Goal: Task Accomplishment & Management: Use online tool/utility

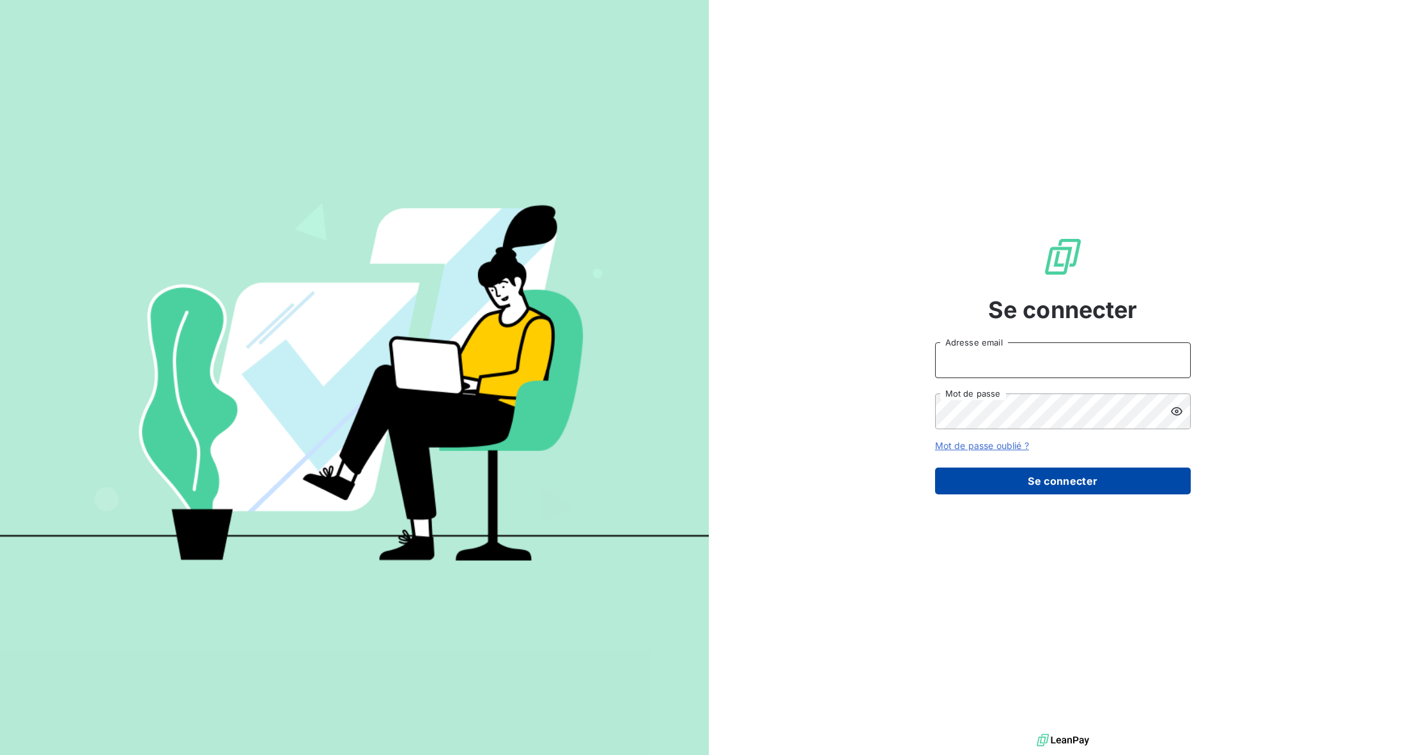
type input "anthony@agences-hd.fr"
click at [1000, 480] on button "Se connecter" at bounding box center [1063, 481] width 256 height 27
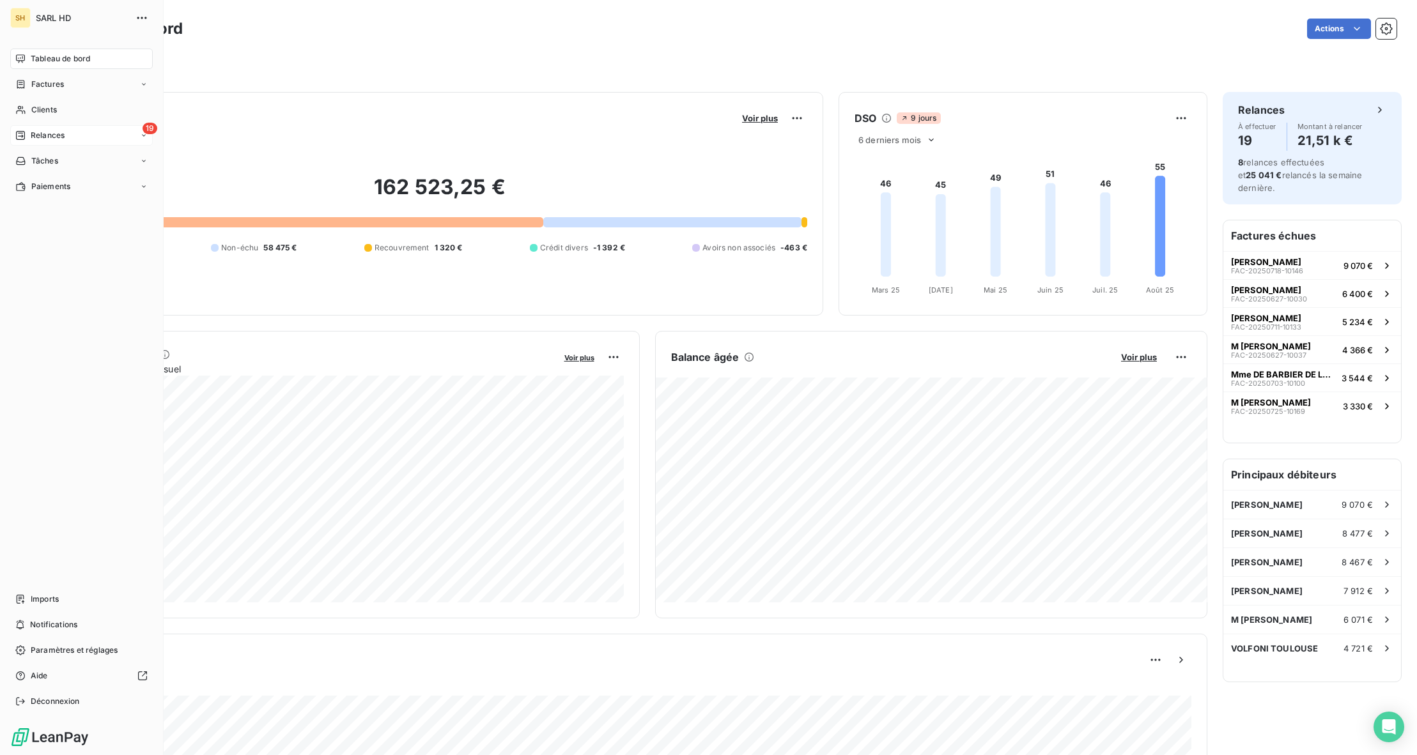
click at [29, 132] on div "Relances" at bounding box center [39, 136] width 49 height 12
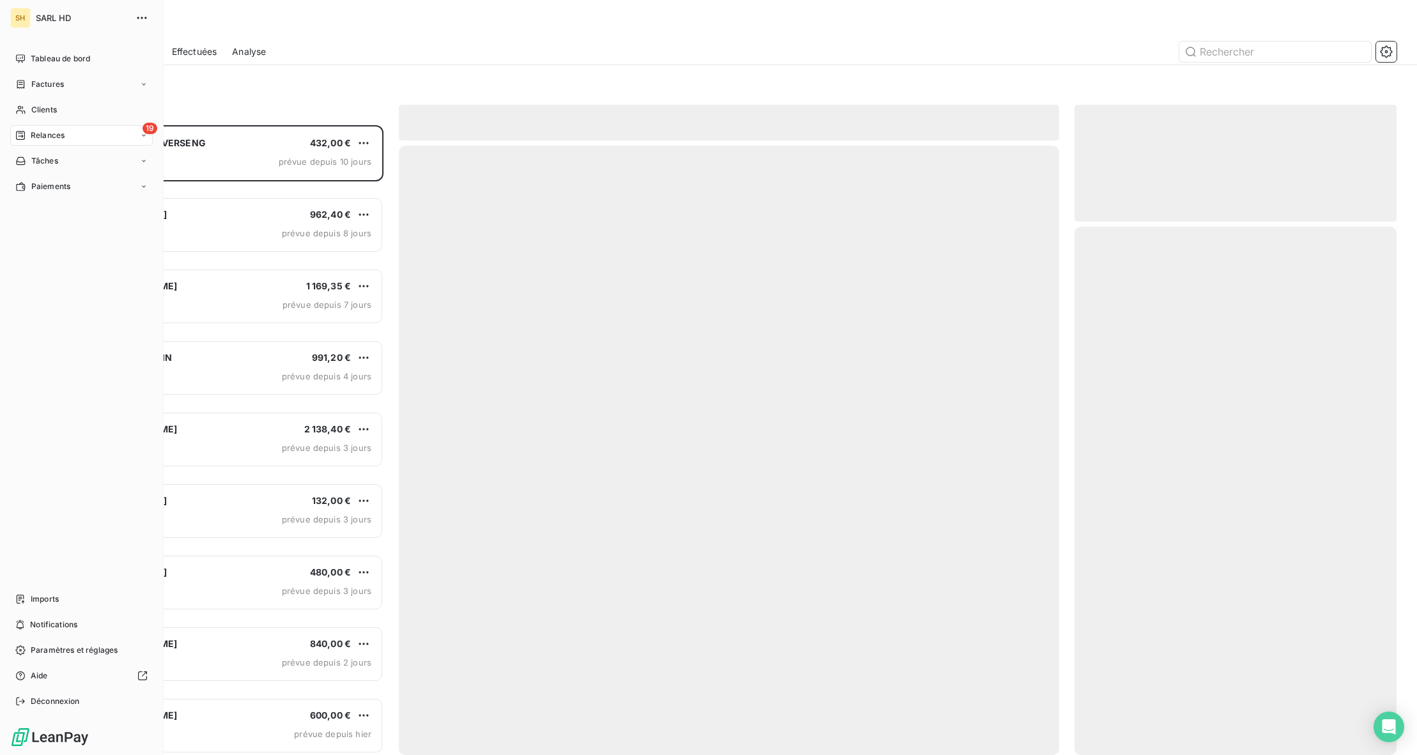
scroll to position [630, 322]
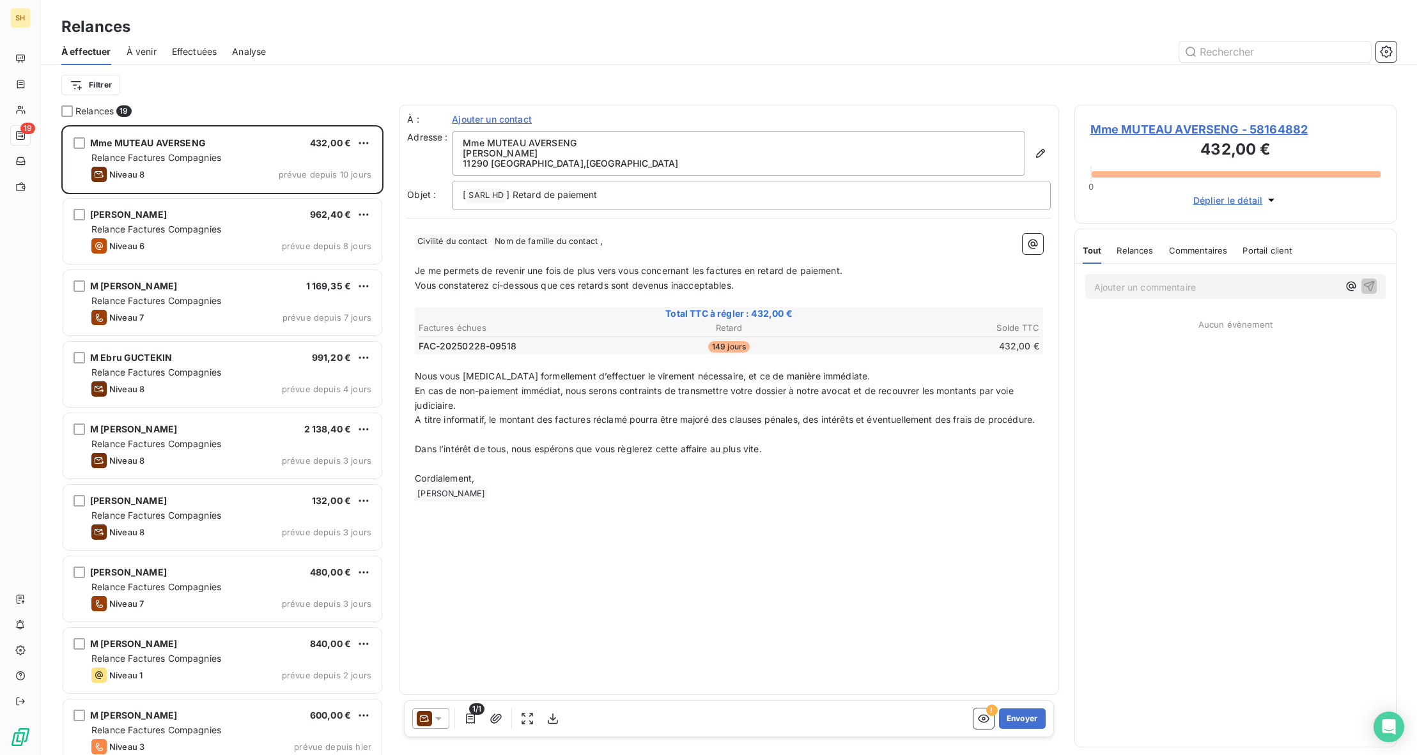
click at [246, 98] on div "Filtrer" at bounding box center [728, 85] width 1335 height 40
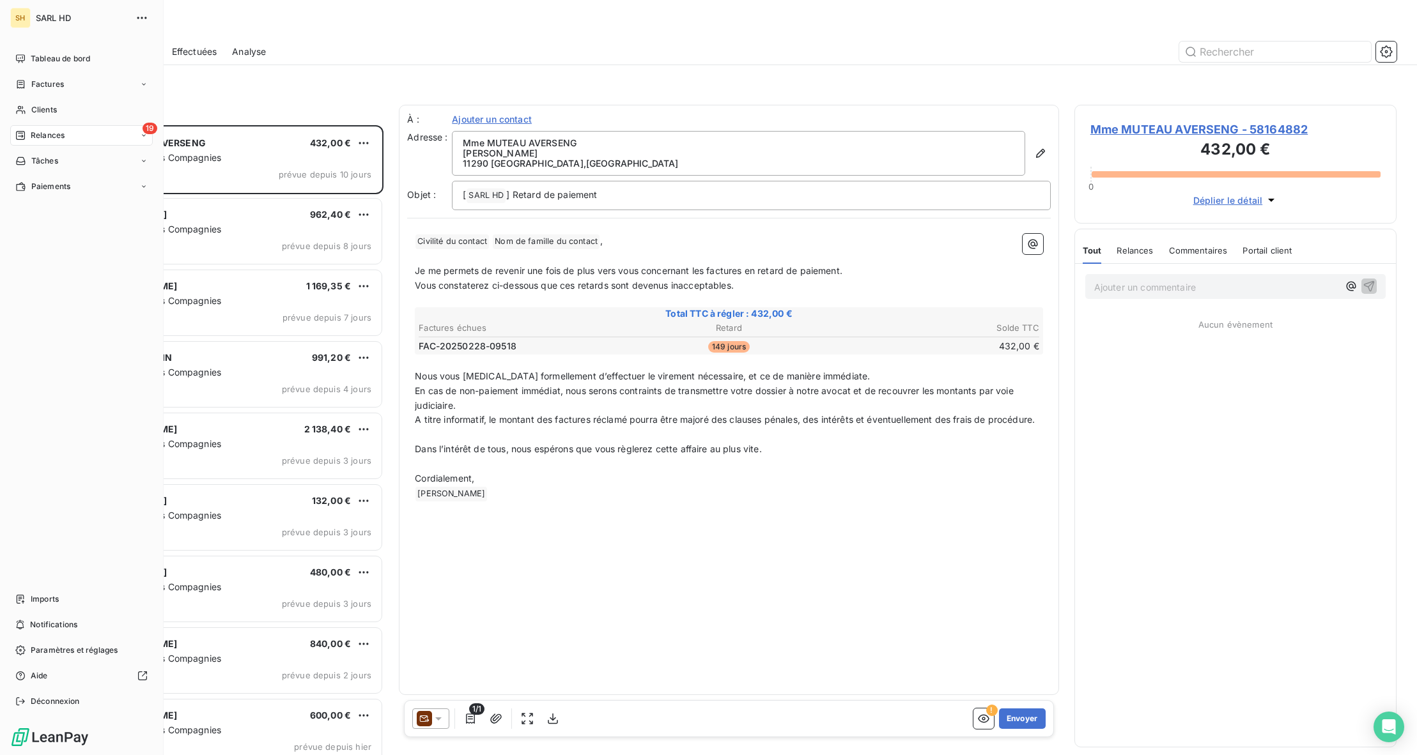
click at [25, 138] on icon at bounding box center [20, 135] width 10 height 10
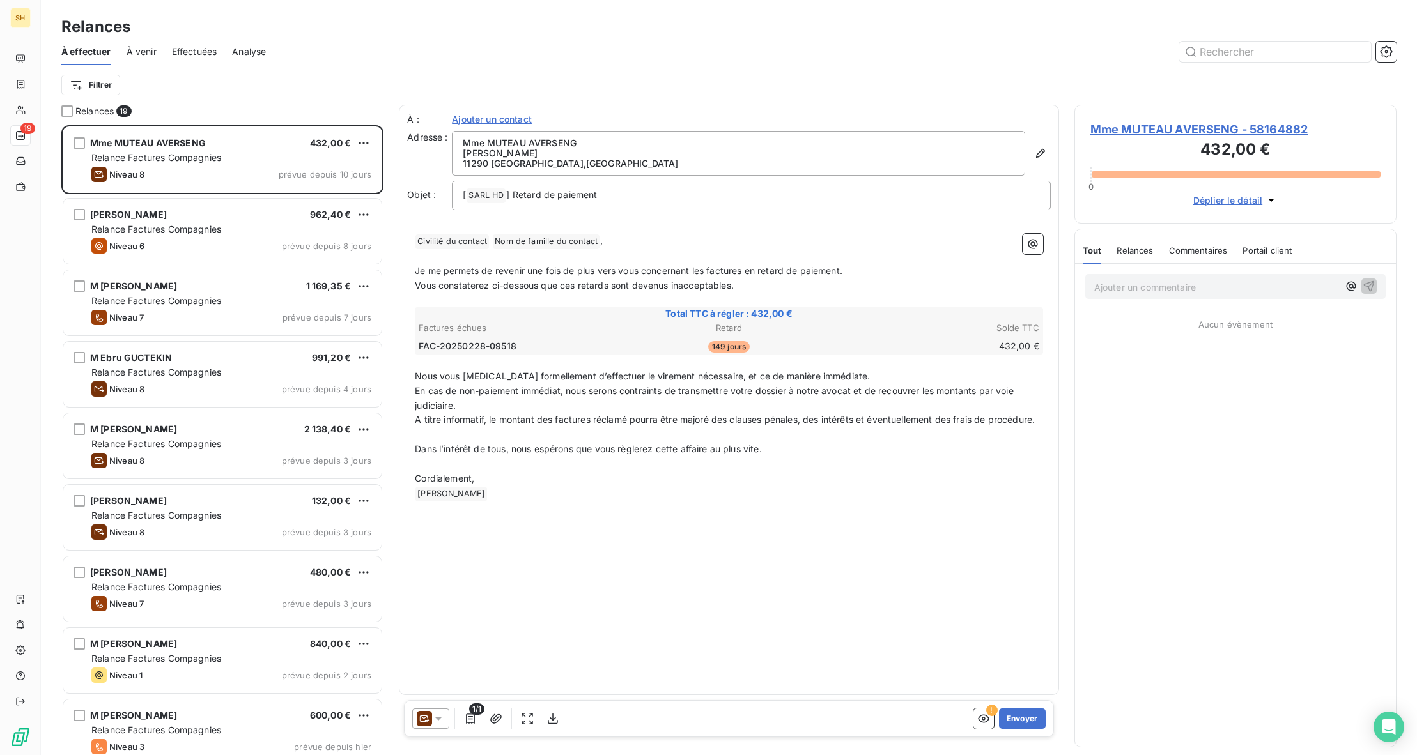
click at [1195, 248] on span "Commentaires" at bounding box center [1198, 250] width 59 height 10
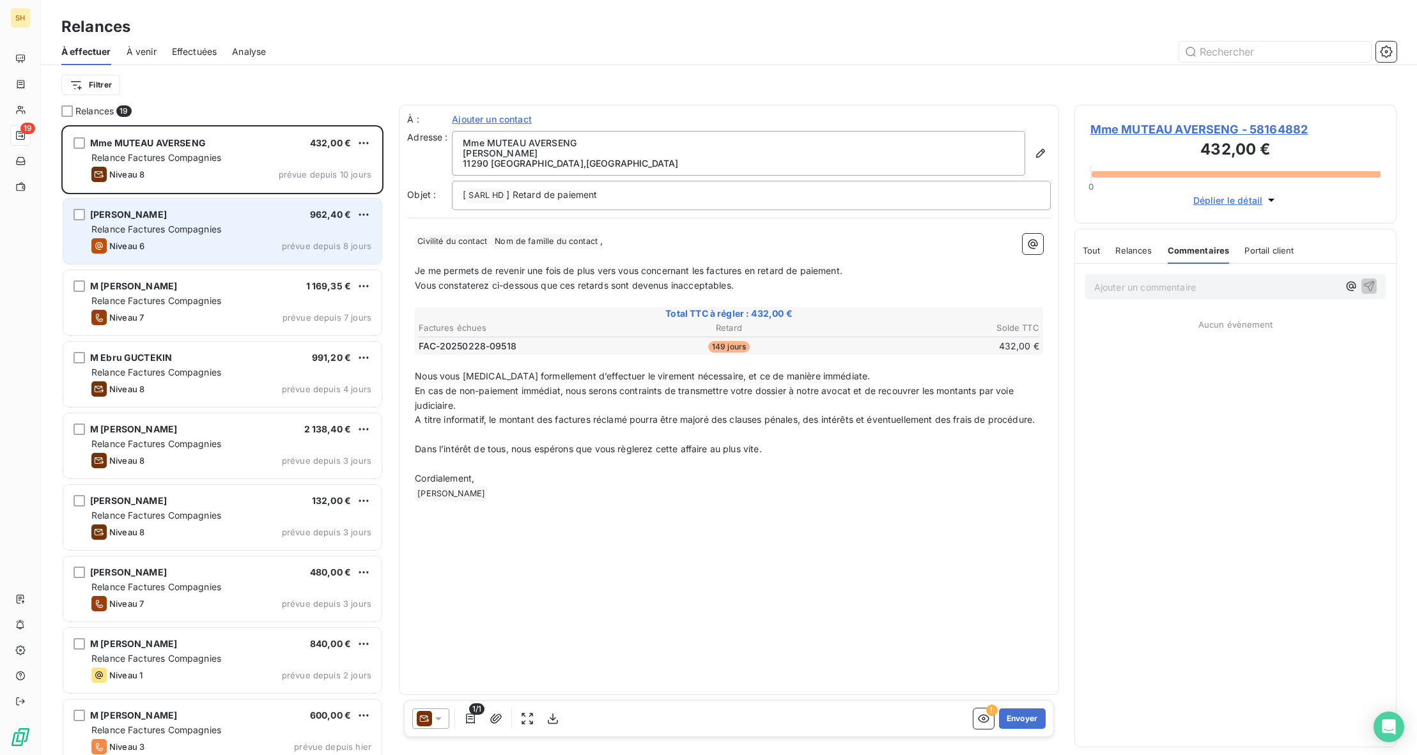
click at [201, 247] on div "Niveau 6 prévue depuis 8 jours" at bounding box center [231, 245] width 280 height 15
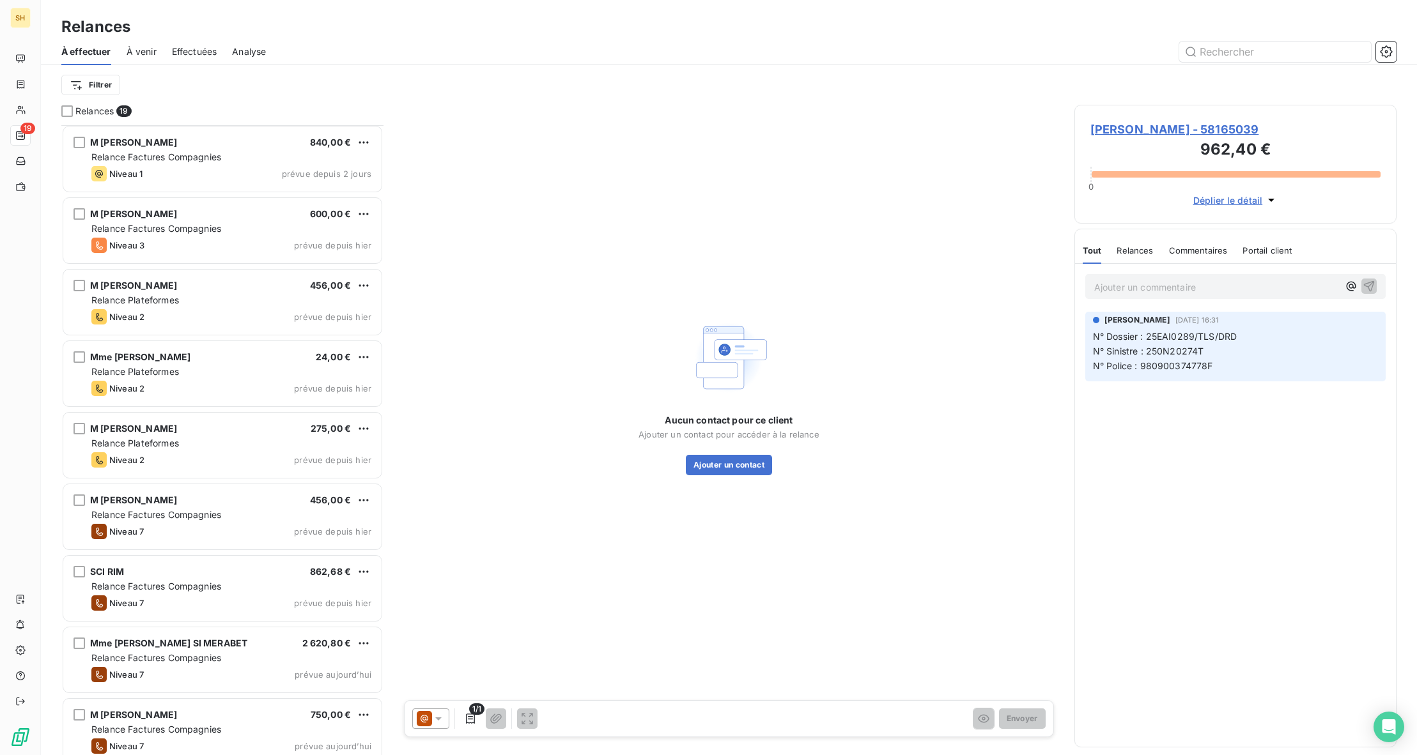
scroll to position [504, 0]
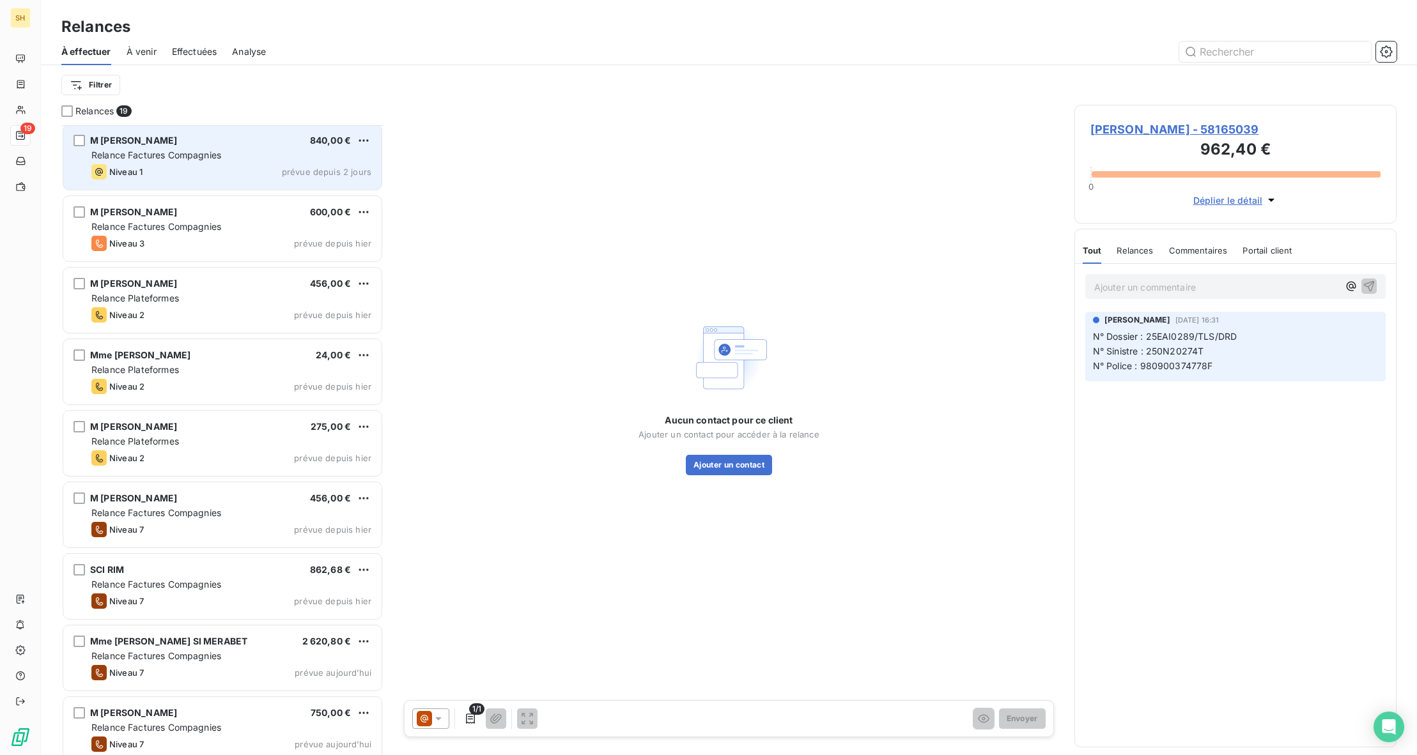
click at [175, 146] on div "M [PERSON_NAME] 840,00 € Relance Factures Compagnies Niveau 1 prévue depuis 2 j…" at bounding box center [222, 157] width 318 height 65
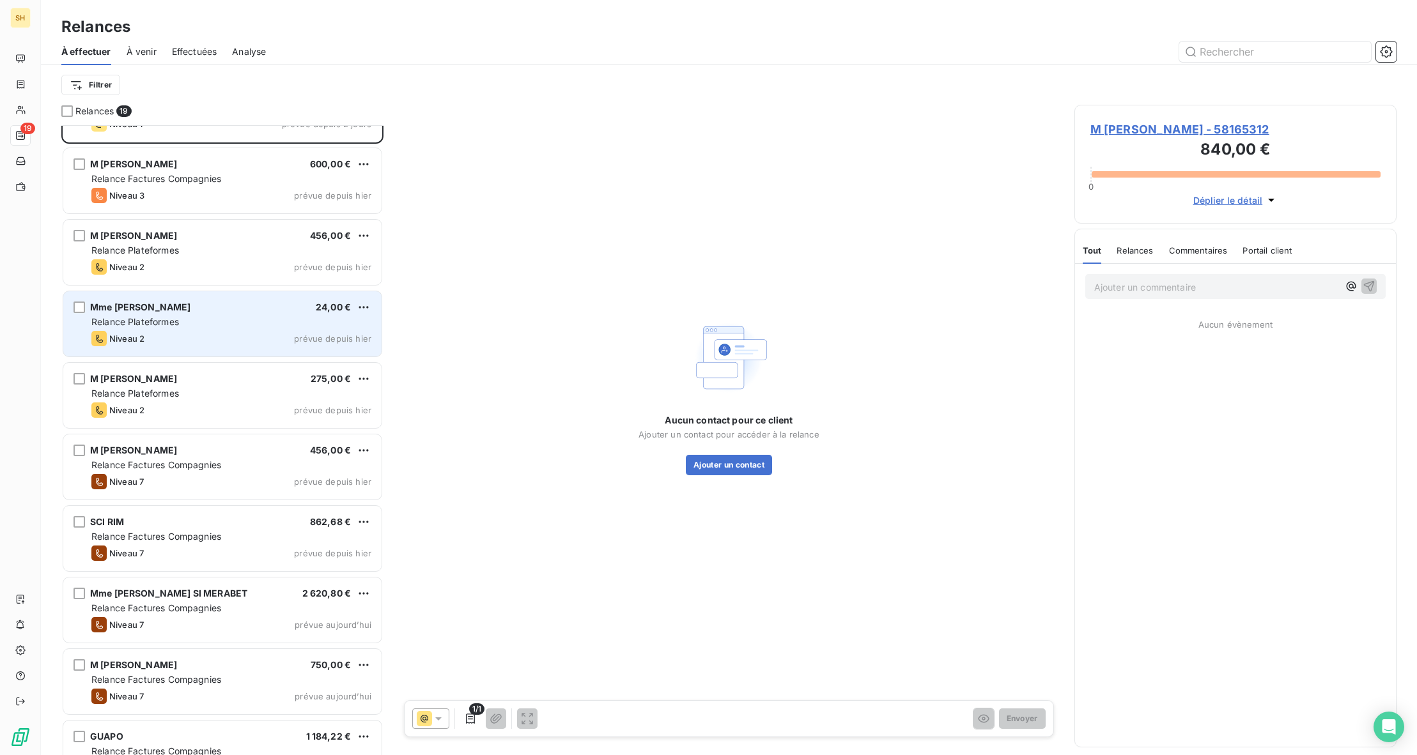
scroll to position [576, 0]
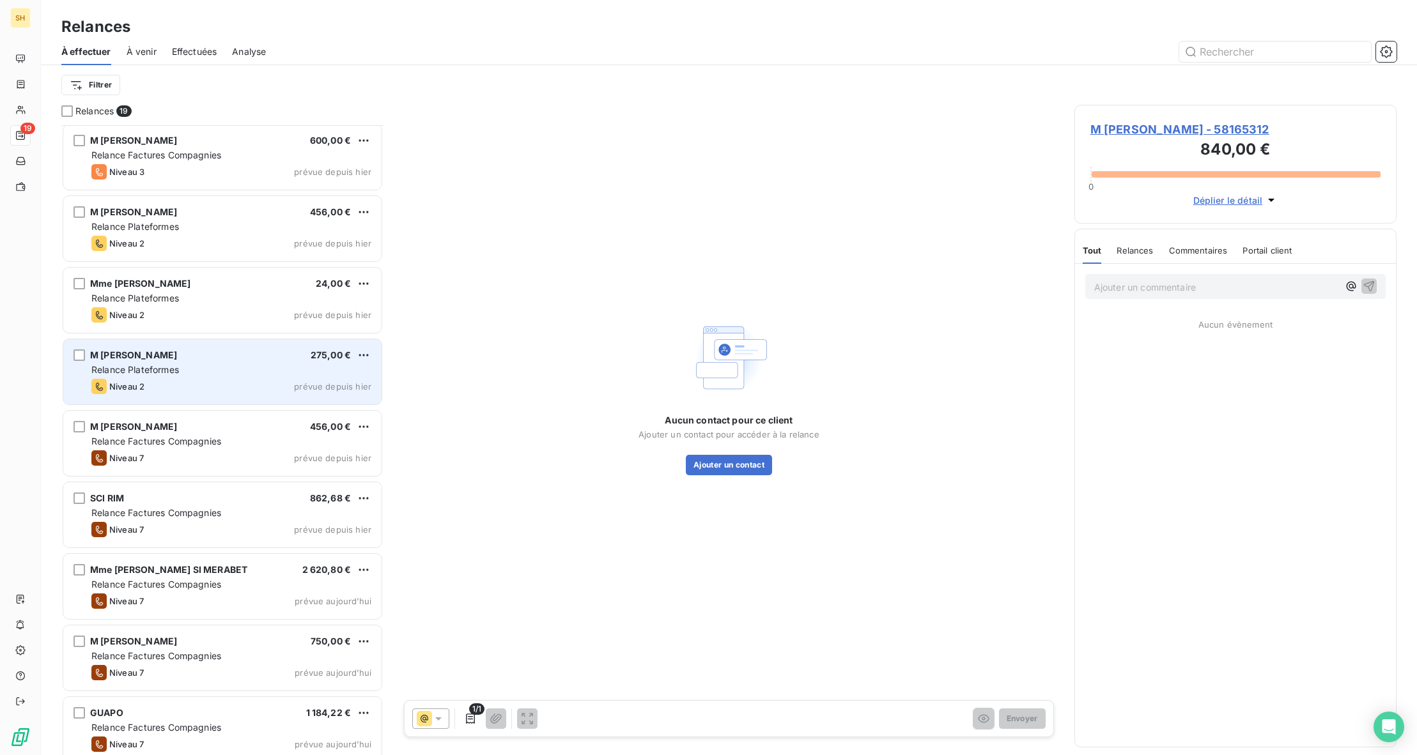
click at [227, 380] on div "Niveau 2 prévue depuis [DATE]" at bounding box center [231, 386] width 280 height 15
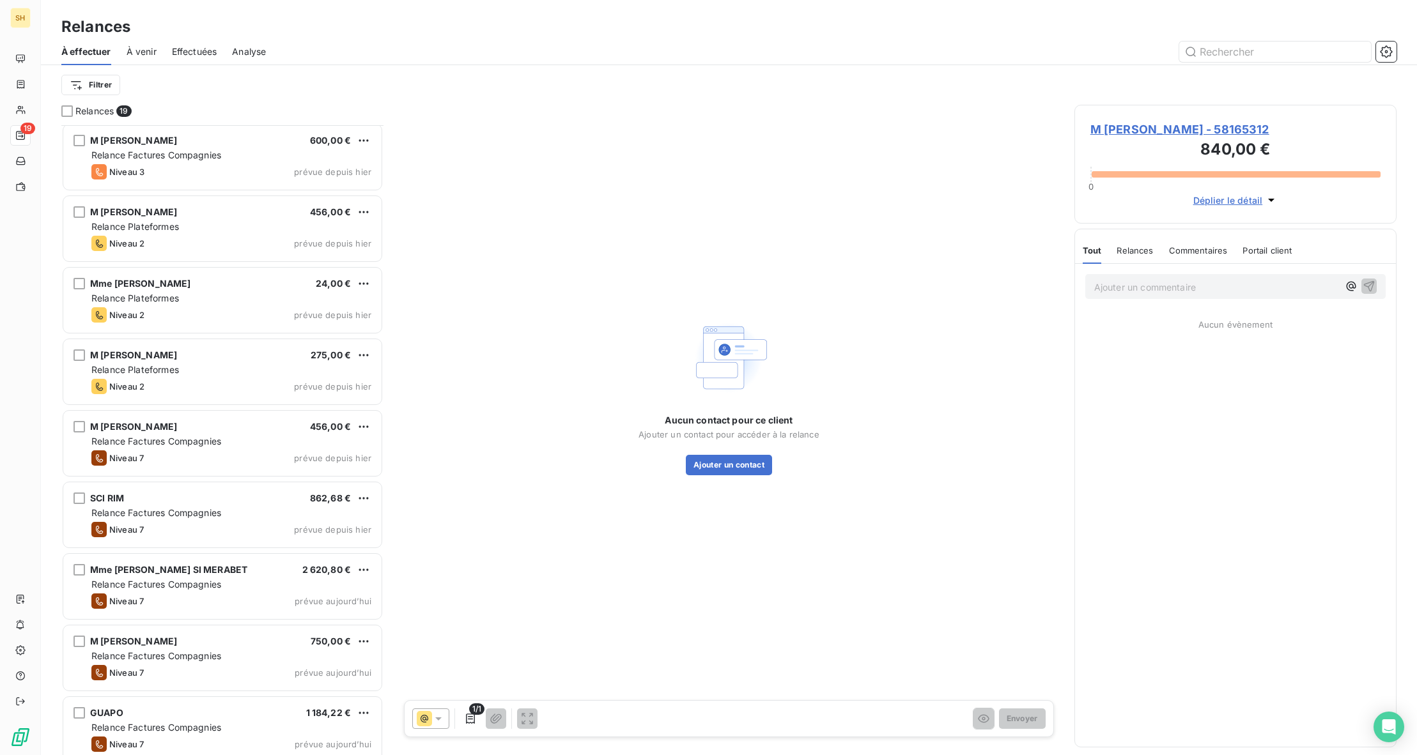
scroll to position [576, 0]
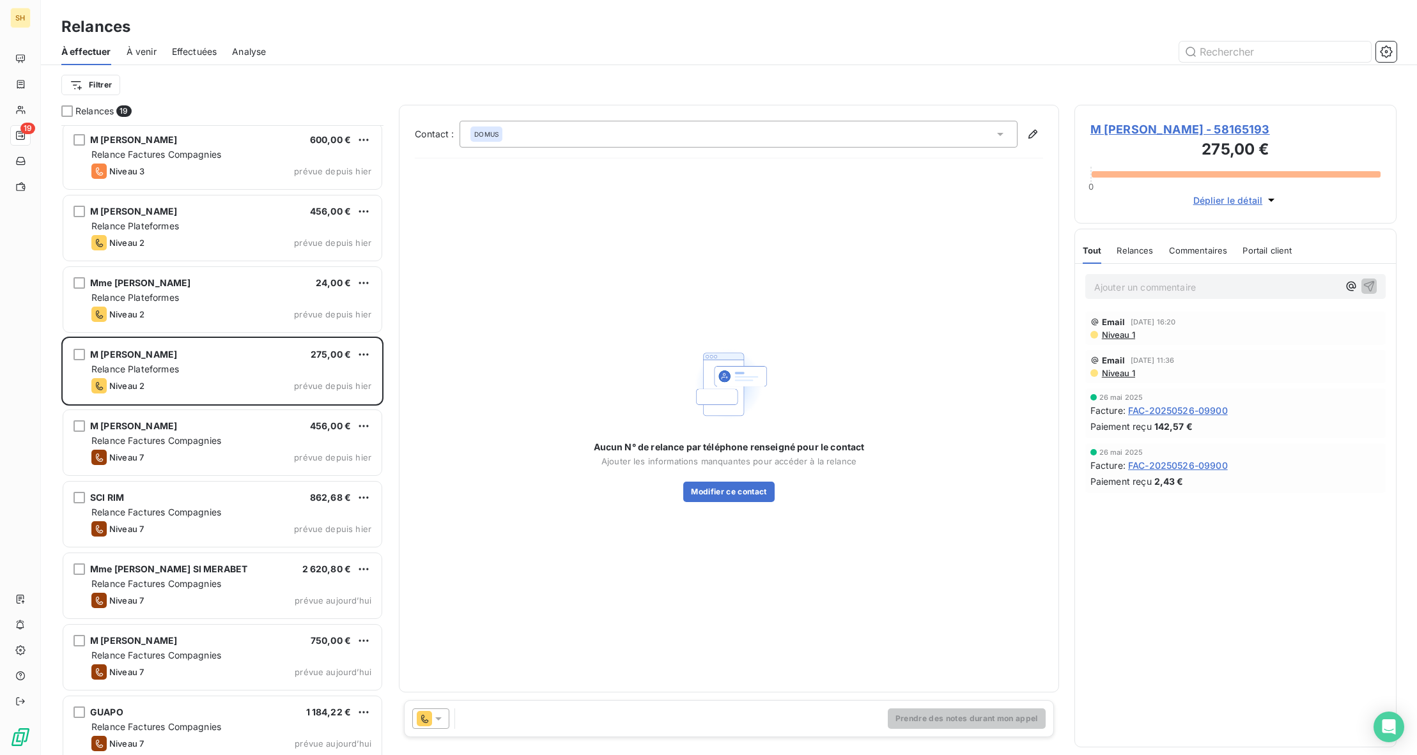
click at [931, 135] on div "DOMUS" at bounding box center [738, 134] width 558 height 27
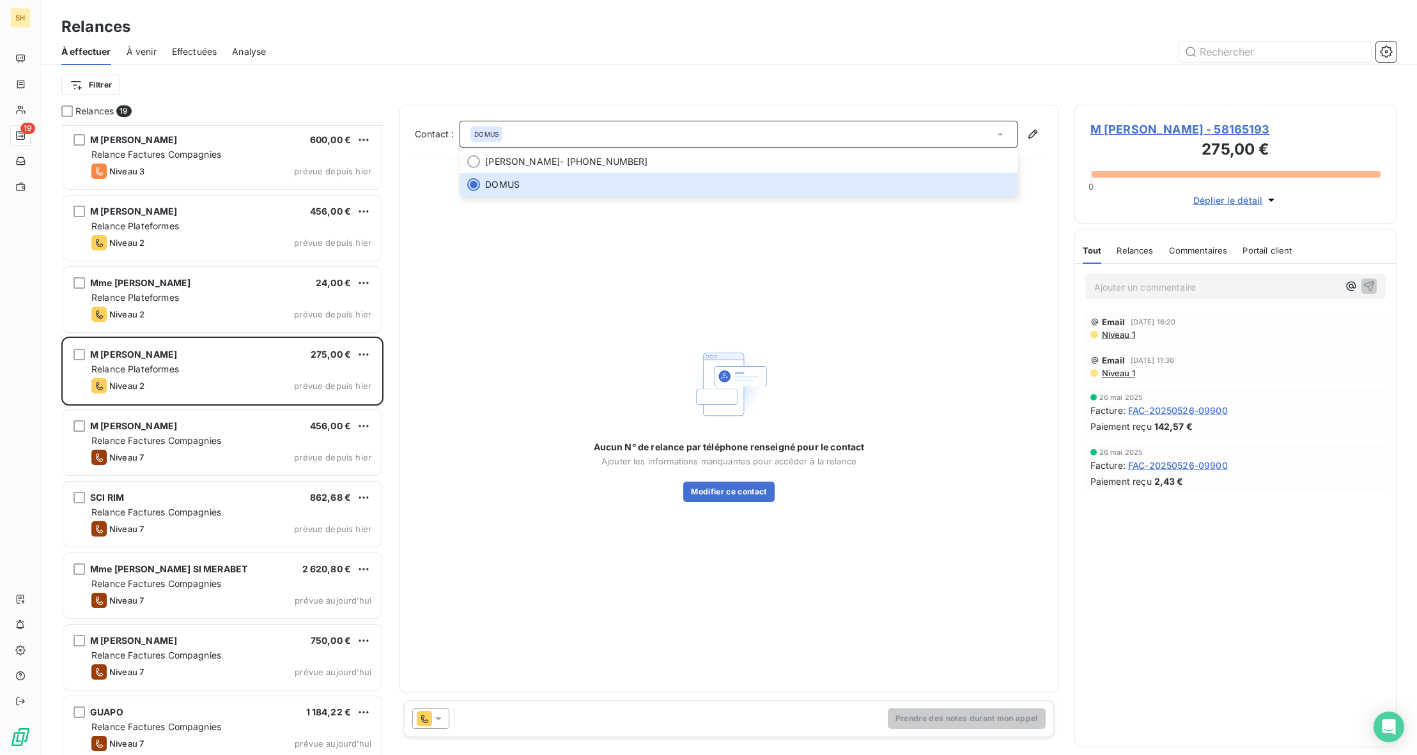
click at [435, 723] on icon at bounding box center [438, 719] width 13 height 13
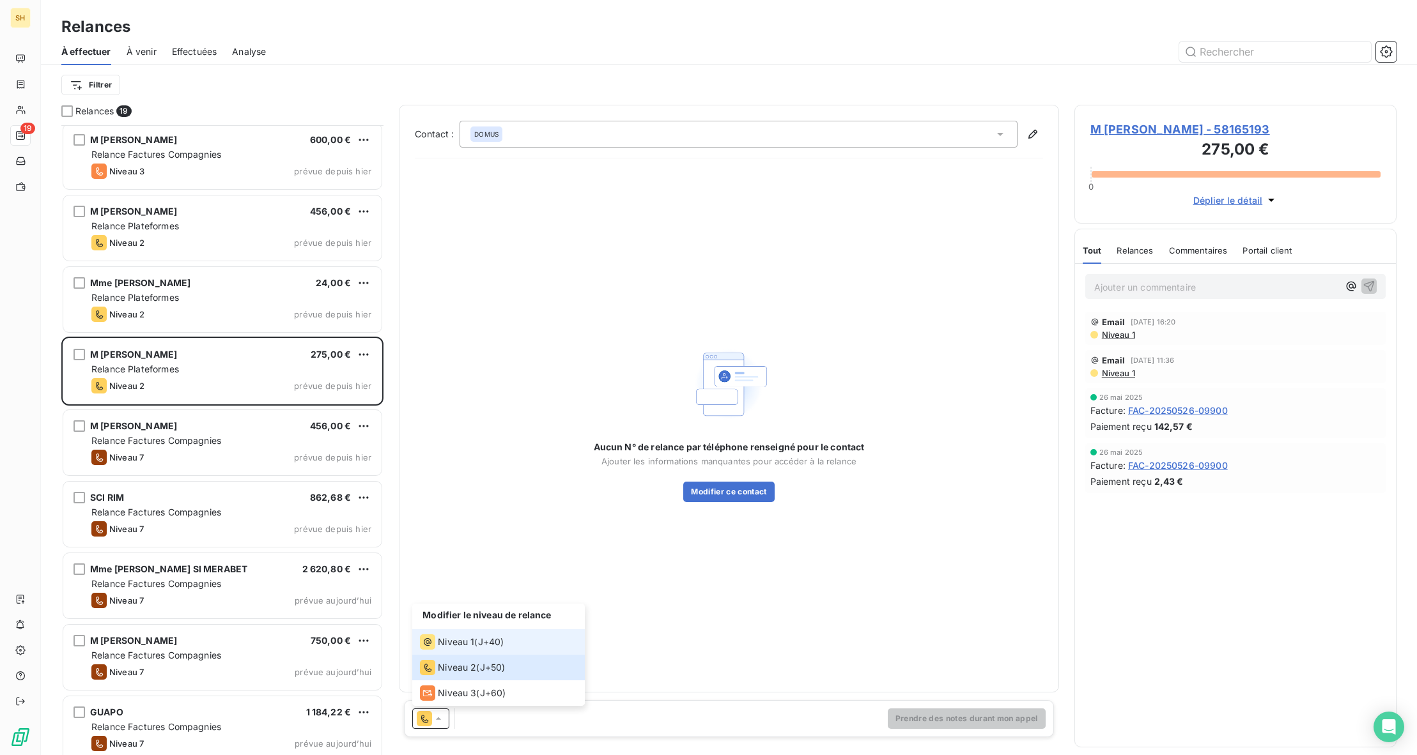
click at [459, 639] on span "Niveau 1" at bounding box center [456, 642] width 36 height 13
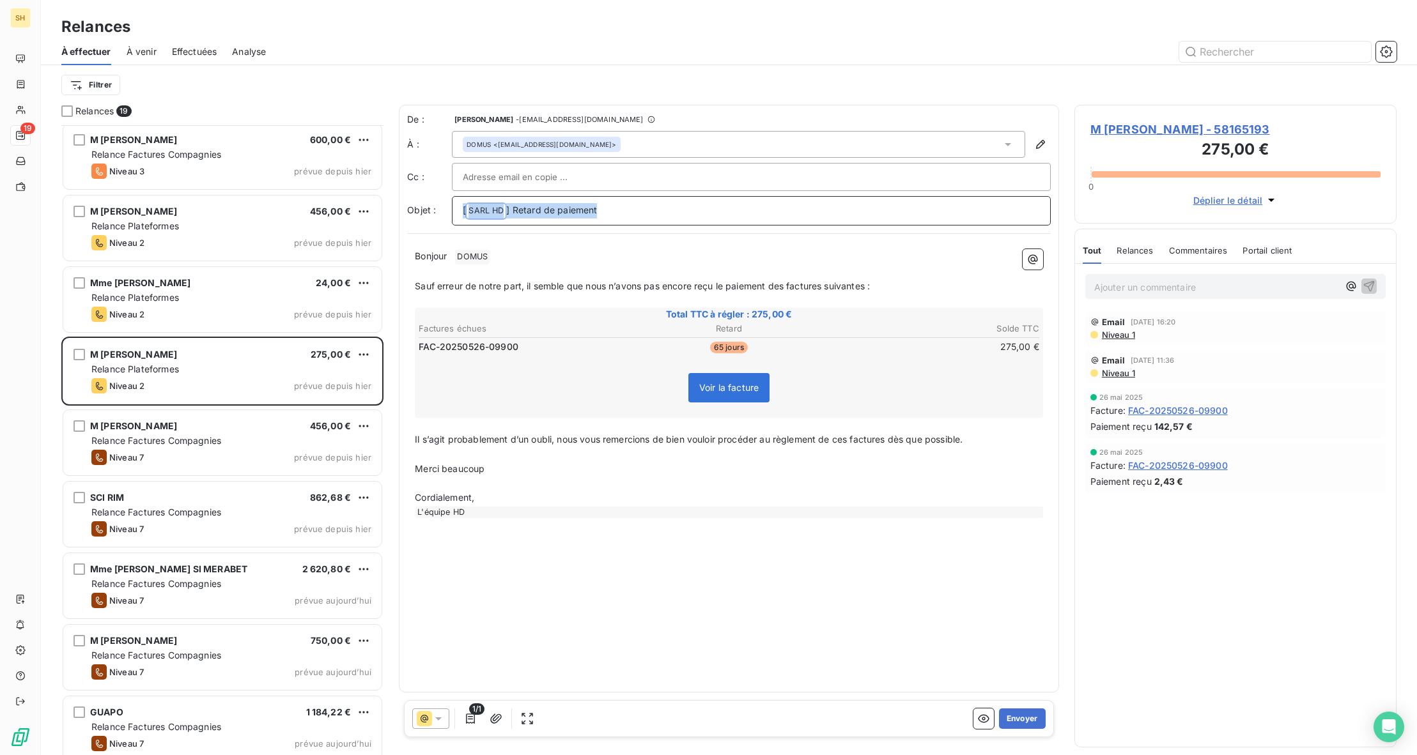
drag, startPoint x: 606, startPoint y: 211, endPoint x: 463, endPoint y: 207, distance: 143.8
click at [463, 207] on p "[ SARL HD ﻿ ] Retard de paiement" at bounding box center [751, 210] width 577 height 15
drag, startPoint x: 498, startPoint y: 251, endPoint x: 461, endPoint y: 256, distance: 37.3
click at [461, 256] on p "Bonjour ﻿ DOMUS ﻿ ﻿" at bounding box center [729, 256] width 628 height 15
click at [1018, 717] on button "Envoyer" at bounding box center [1022, 719] width 47 height 20
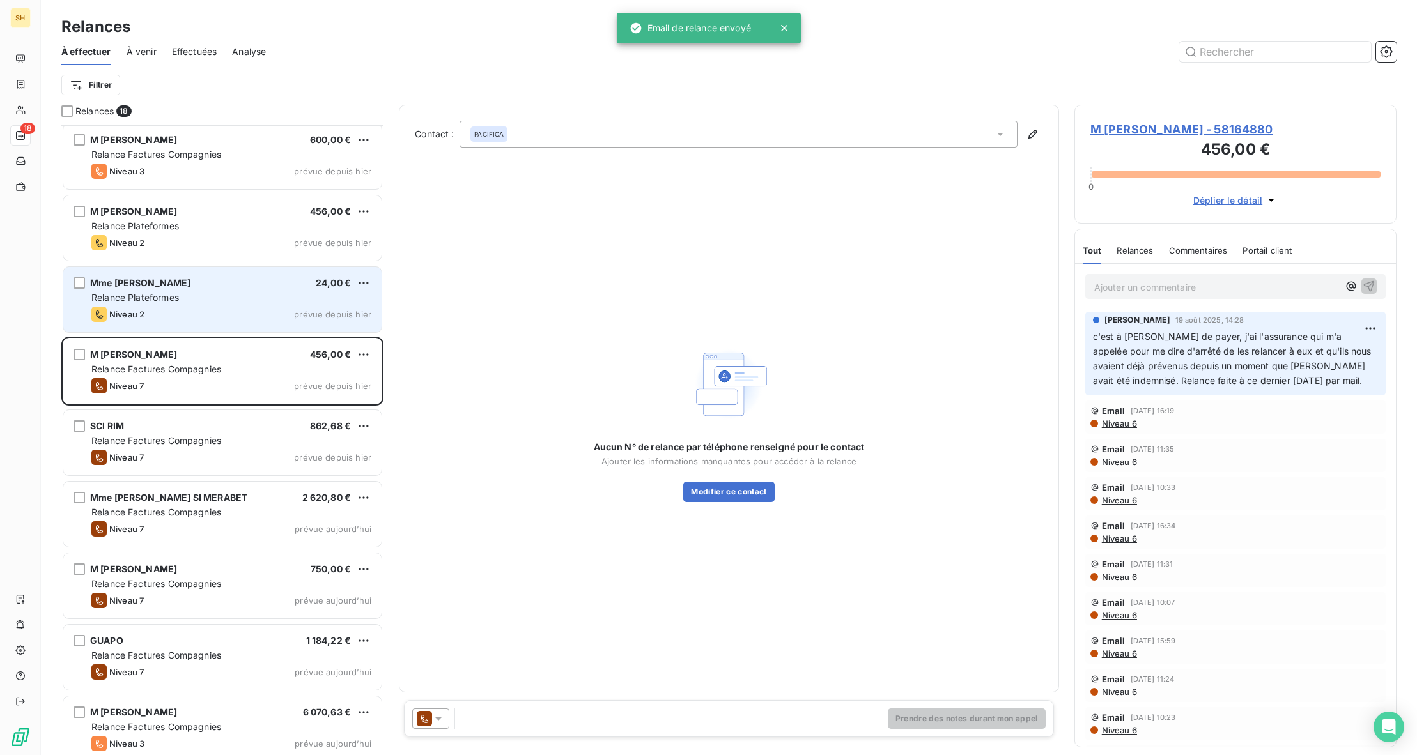
click at [199, 301] on div "Relance Plateformes" at bounding box center [231, 297] width 280 height 13
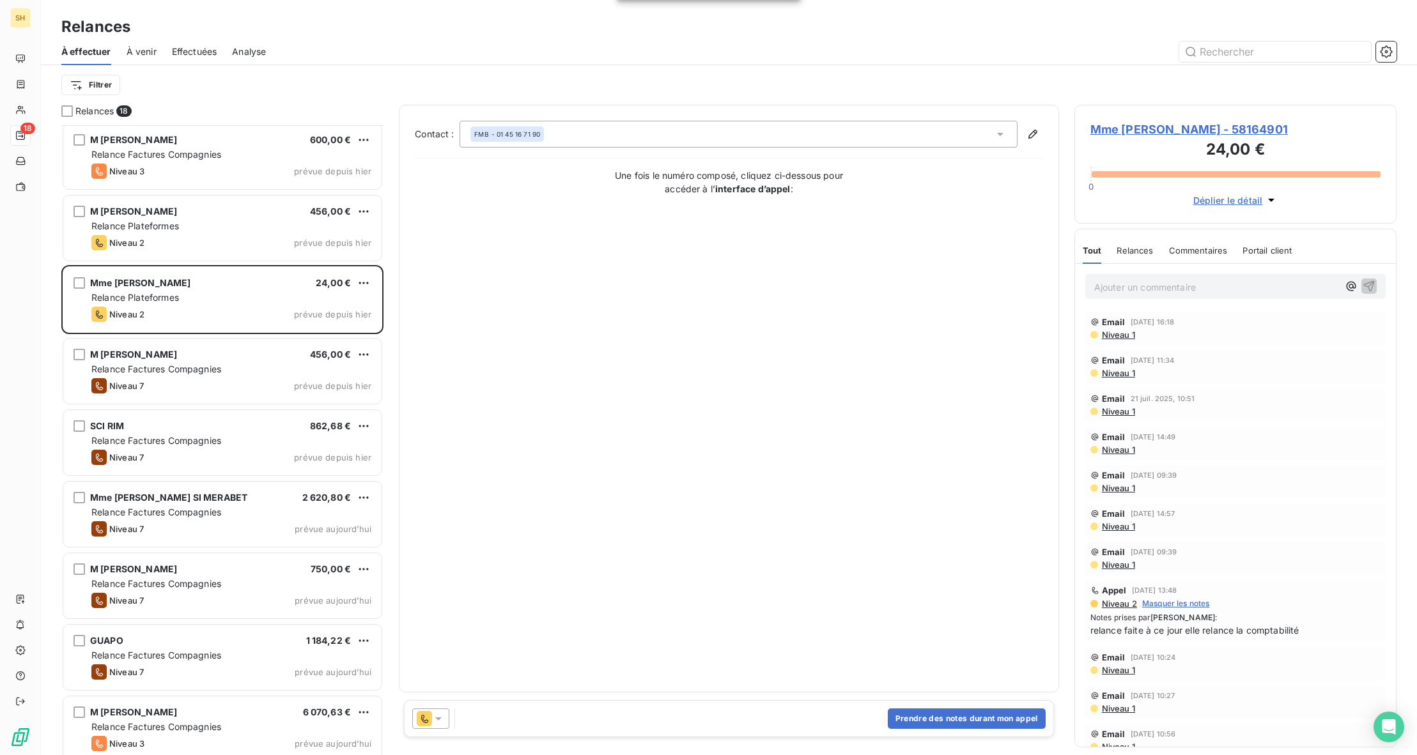
click at [431, 716] on icon at bounding box center [424, 718] width 15 height 15
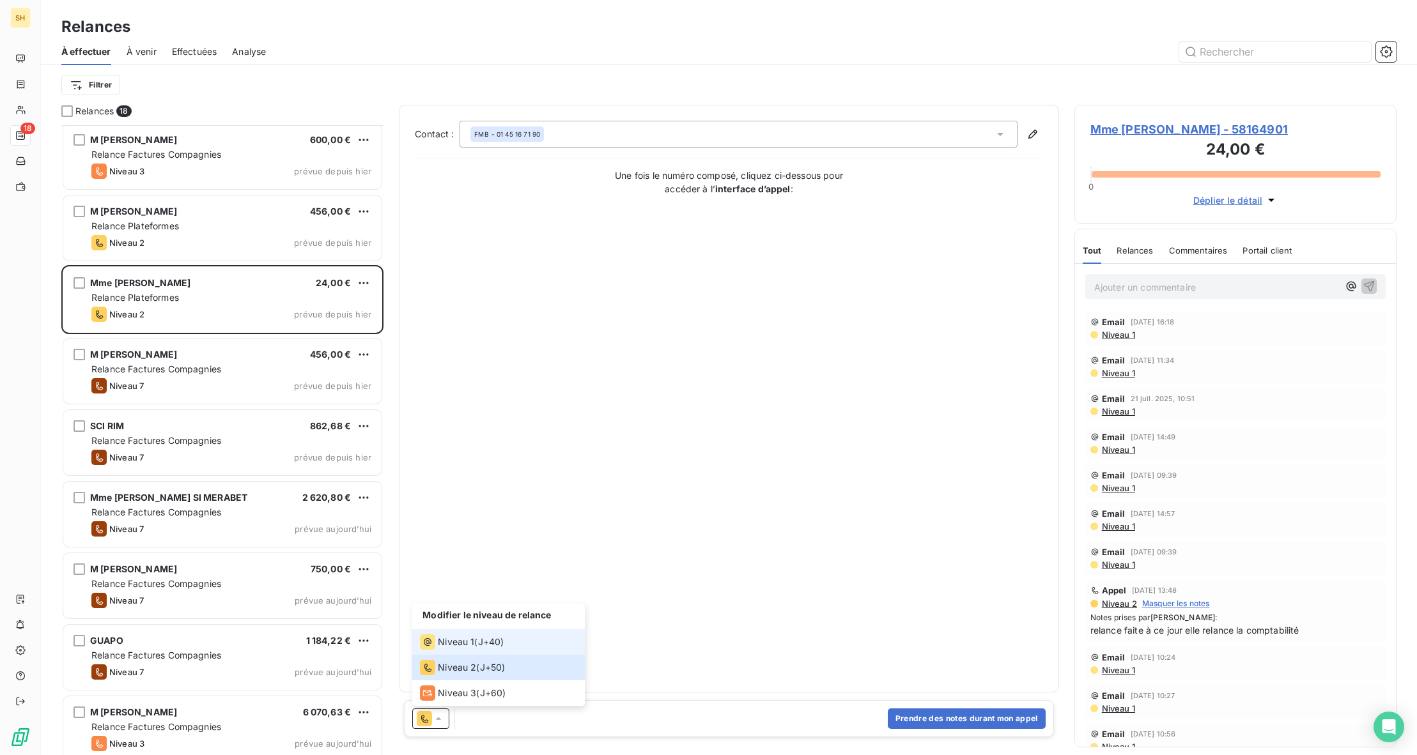
click at [452, 641] on span "Niveau 1" at bounding box center [456, 642] width 36 height 13
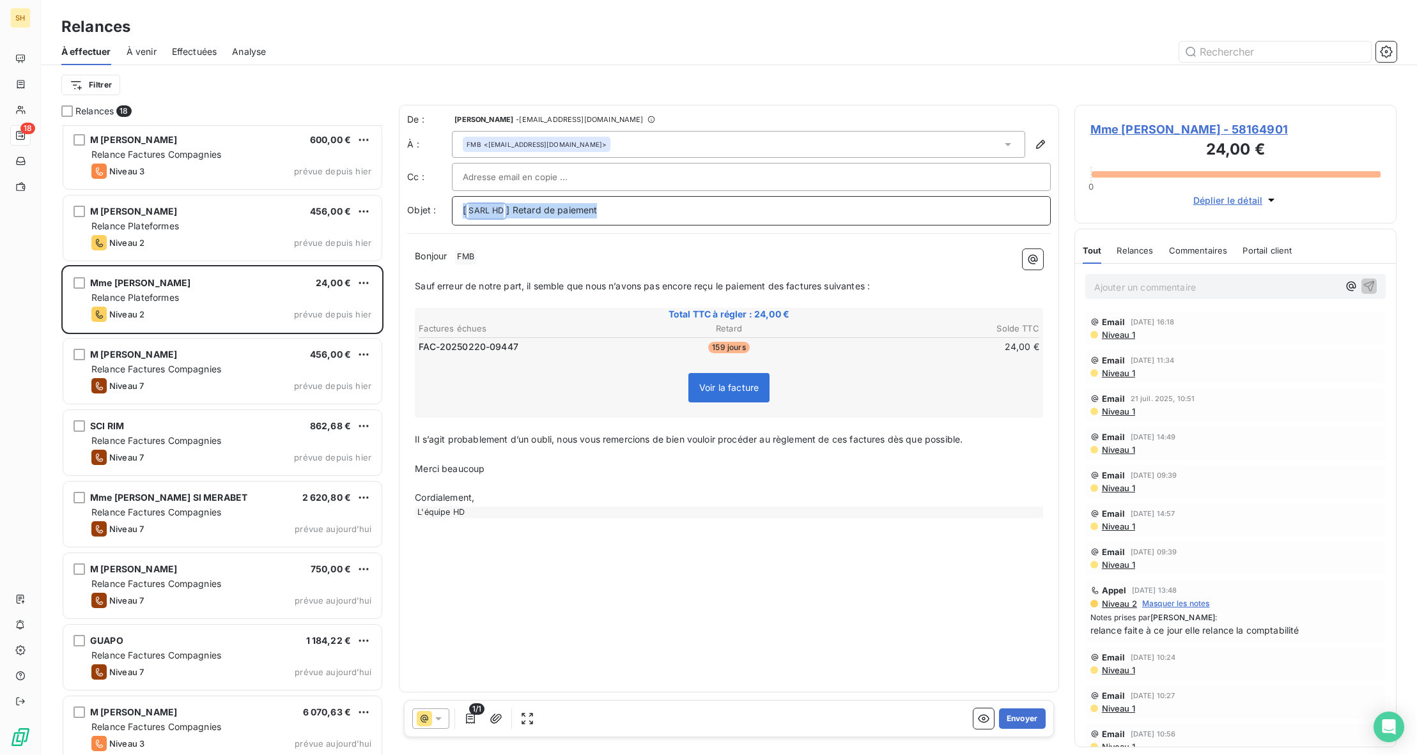
drag, startPoint x: 566, startPoint y: 213, endPoint x: 459, endPoint y: 209, distance: 106.8
click at [459, 209] on div "[ SARL HD ﻿ ] Retard de paiement" at bounding box center [751, 210] width 599 height 29
click at [502, 256] on p "Bonjour ﻿ FMB ﻿ ﻿" at bounding box center [729, 256] width 628 height 15
click at [1022, 716] on button "Envoyer" at bounding box center [1022, 719] width 47 height 20
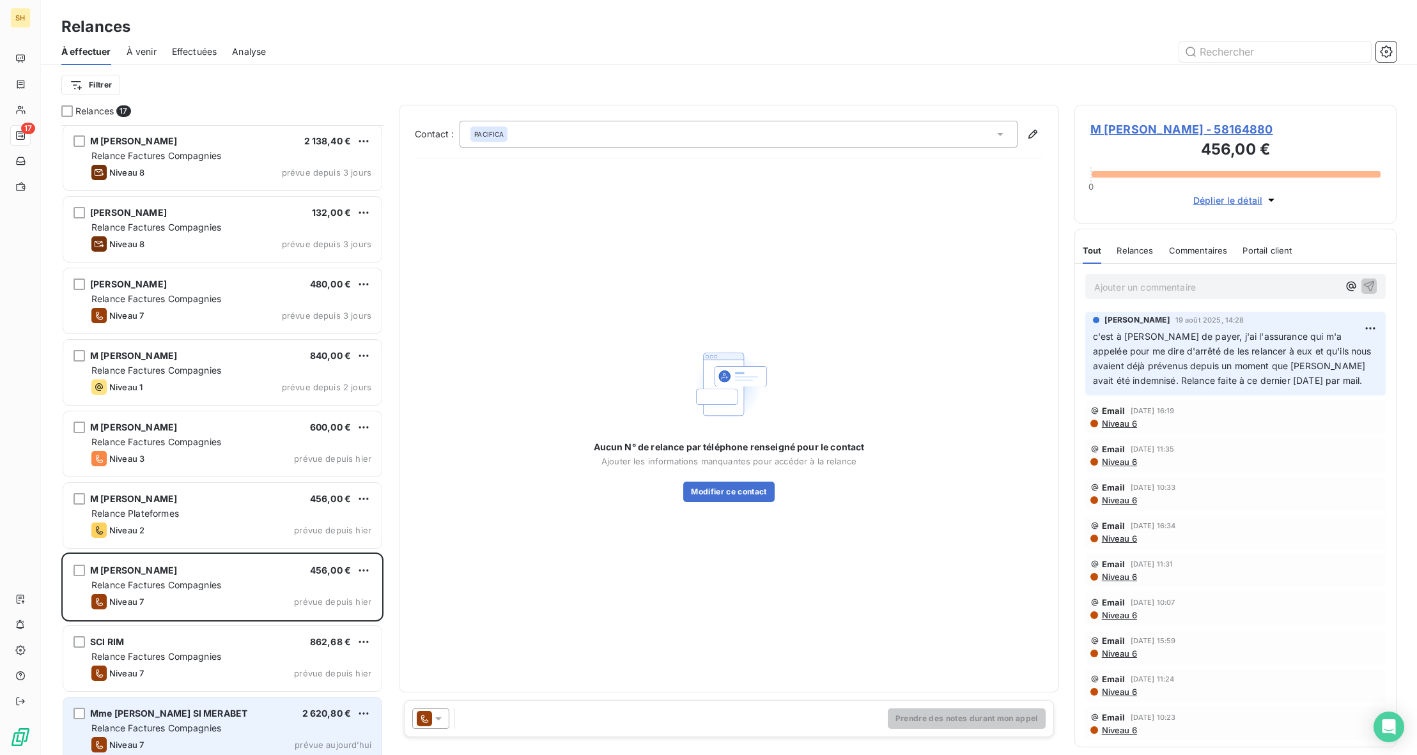
scroll to position [290, 0]
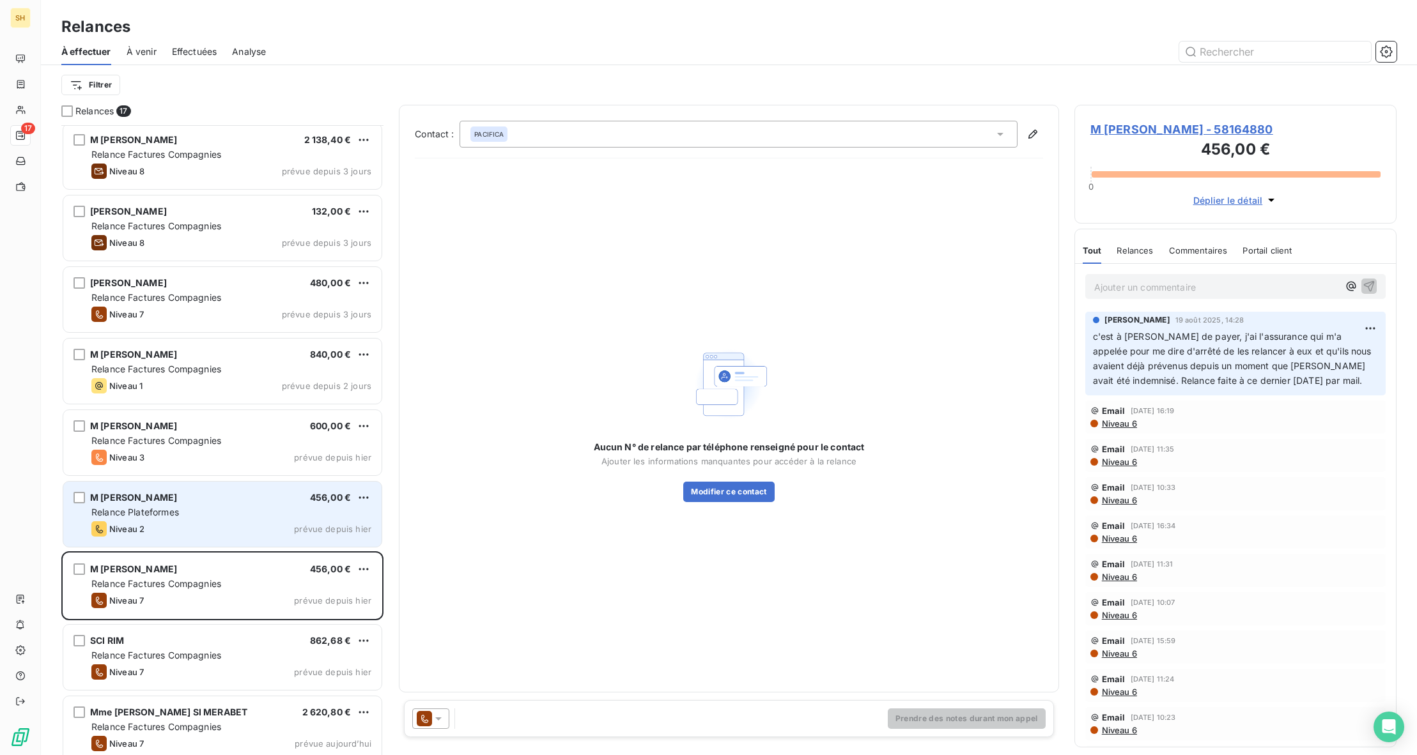
click at [258, 508] on div "Relance Plateformes" at bounding box center [231, 512] width 280 height 13
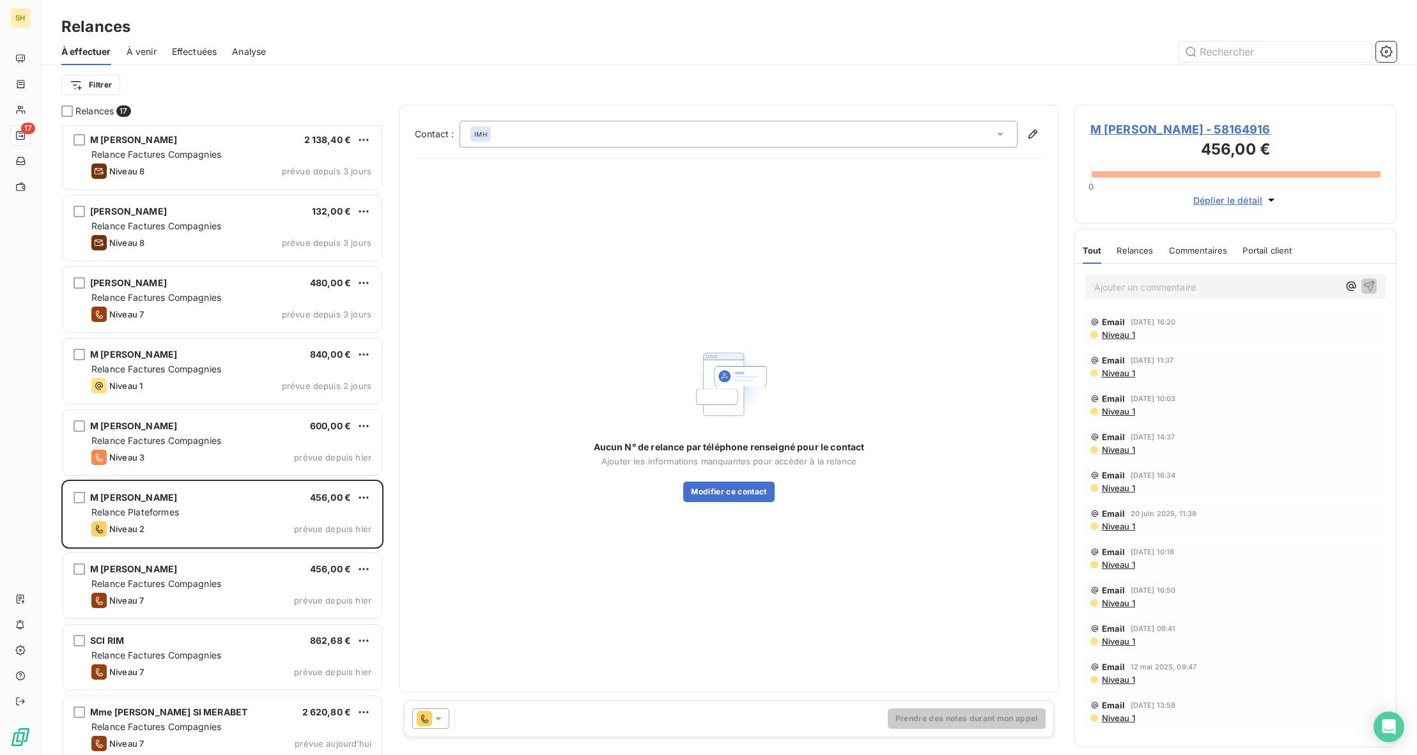
scroll to position [288, 0]
click at [442, 716] on icon at bounding box center [438, 719] width 13 height 13
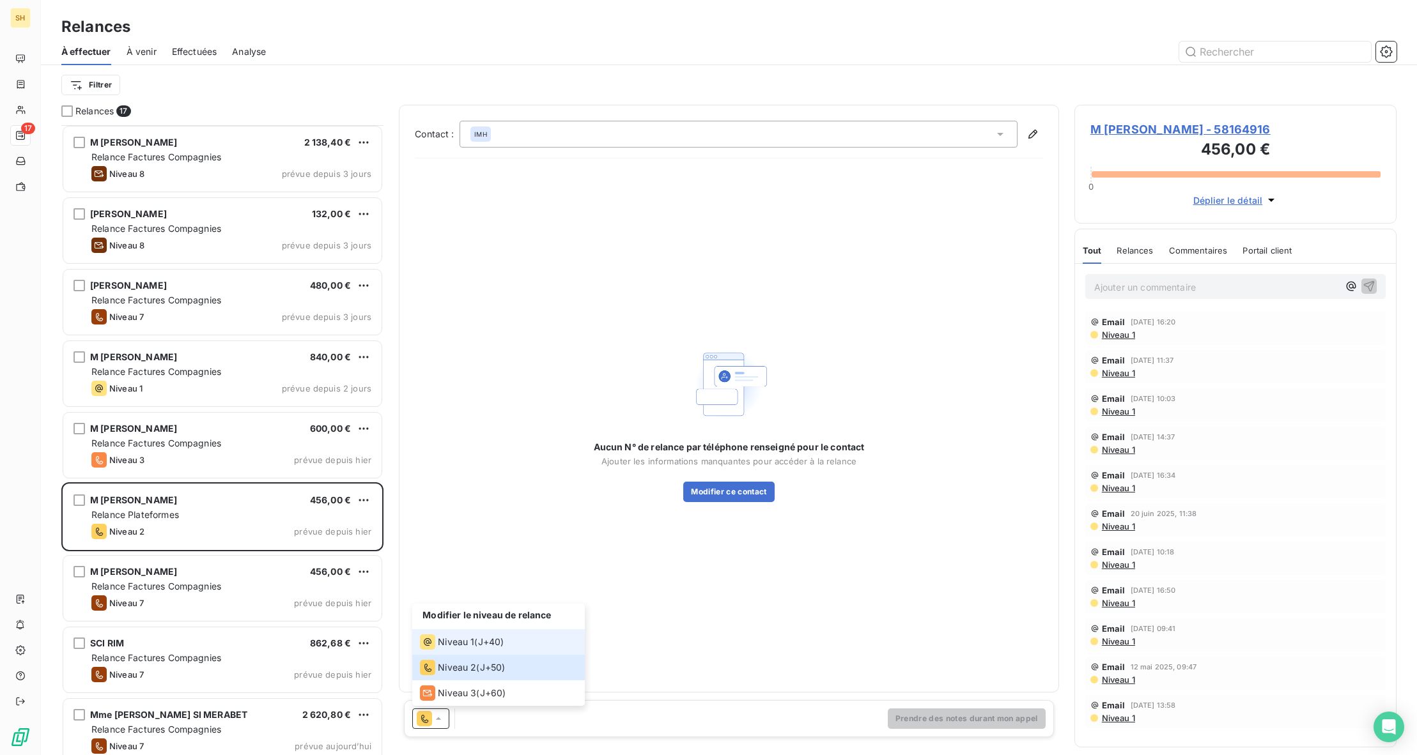
click at [457, 645] on span "Niveau 1" at bounding box center [456, 642] width 36 height 13
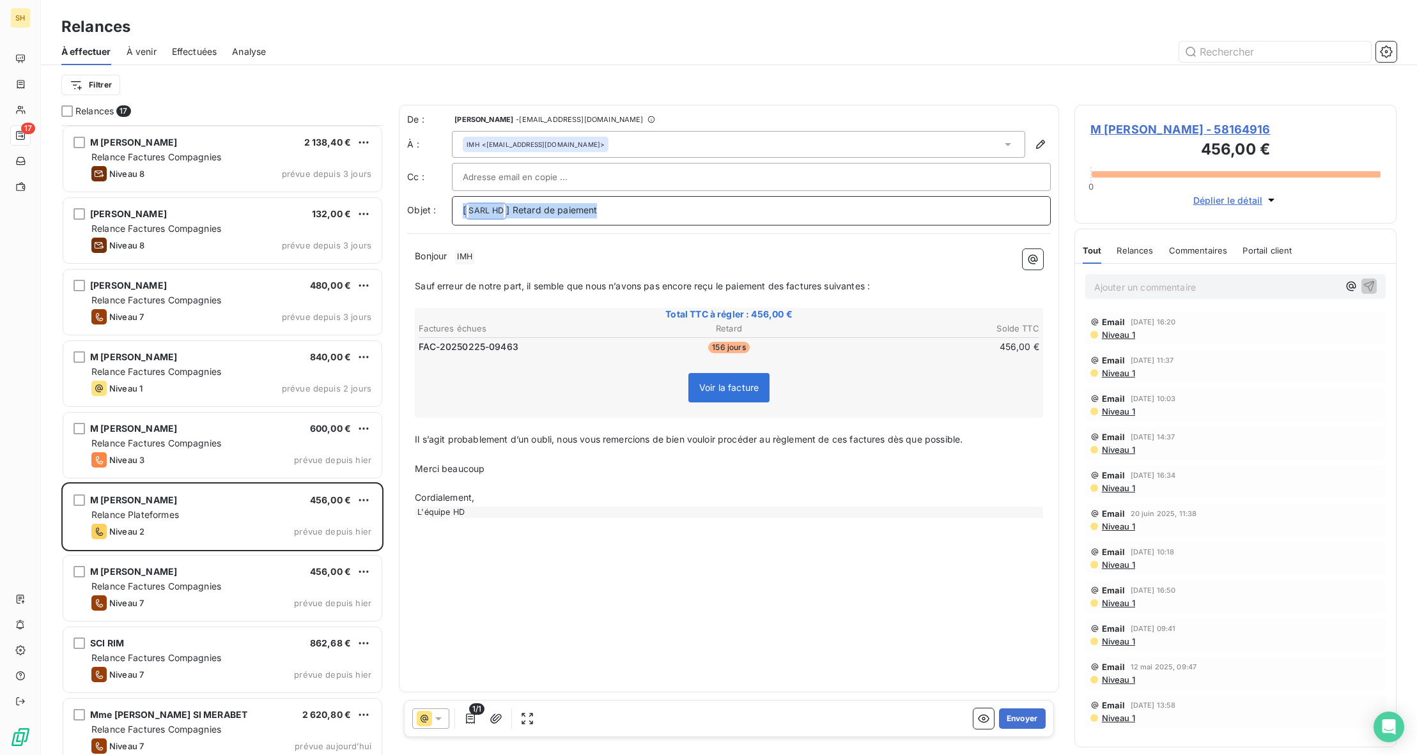
drag, startPoint x: 605, startPoint y: 209, endPoint x: 441, endPoint y: 212, distance: 164.3
click at [441, 212] on div "Objet : [ SARL HD ﻿ ] Retard de paiement" at bounding box center [729, 210] width 644 height 29
click at [520, 256] on p "Bonjour ﻿ IMH ﻿ ﻿" at bounding box center [729, 256] width 628 height 15
click at [1019, 721] on button "Envoyer" at bounding box center [1022, 719] width 47 height 20
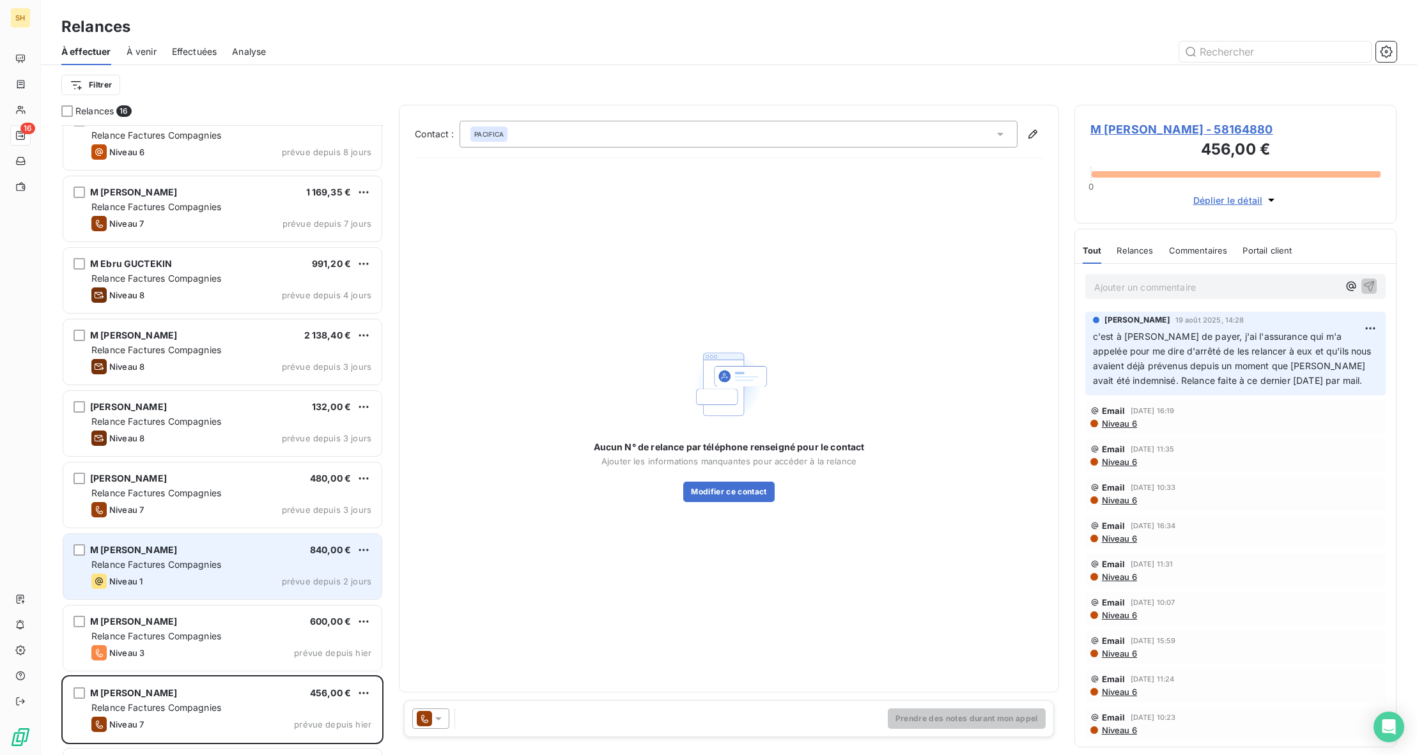
scroll to position [96, 0]
click at [252, 580] on div "Niveau 1 prévue depuis 2 jours" at bounding box center [231, 580] width 280 height 15
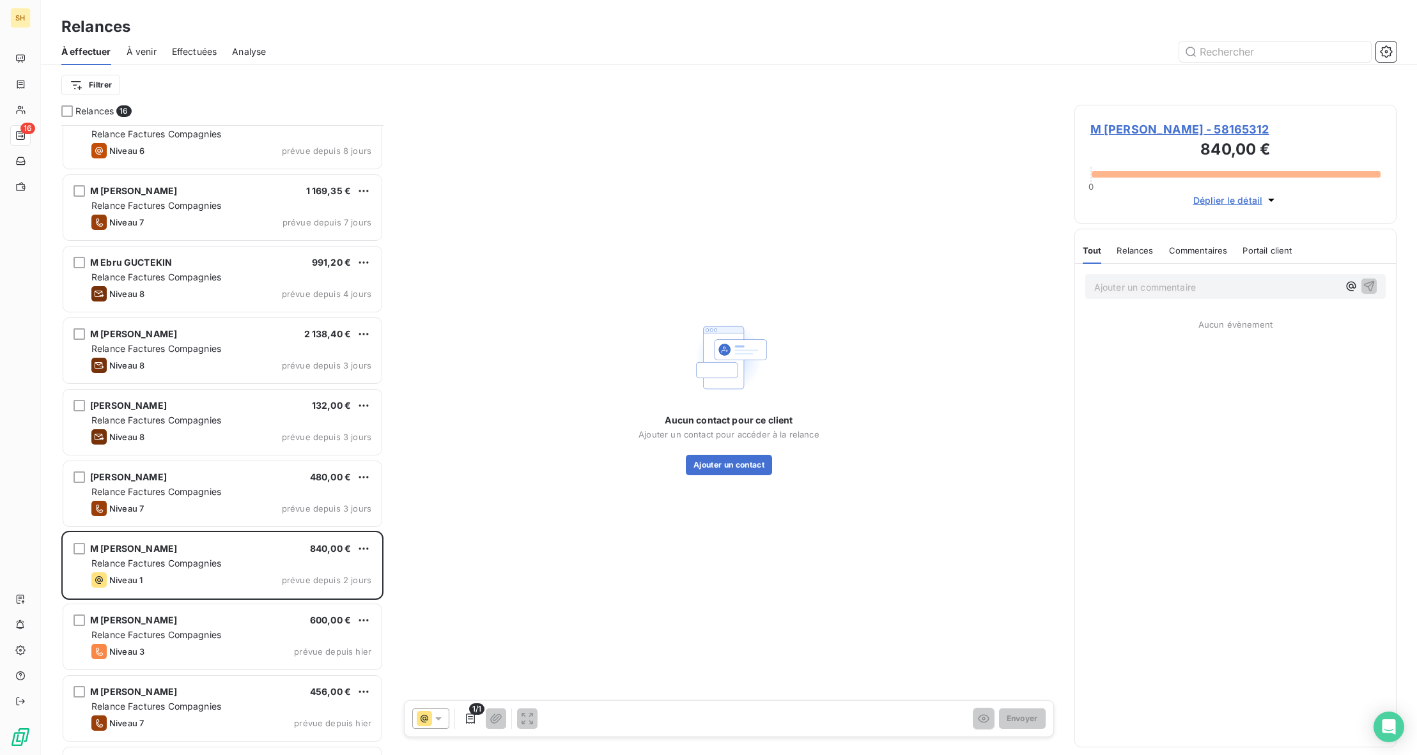
click at [444, 714] on icon at bounding box center [438, 719] width 13 height 13
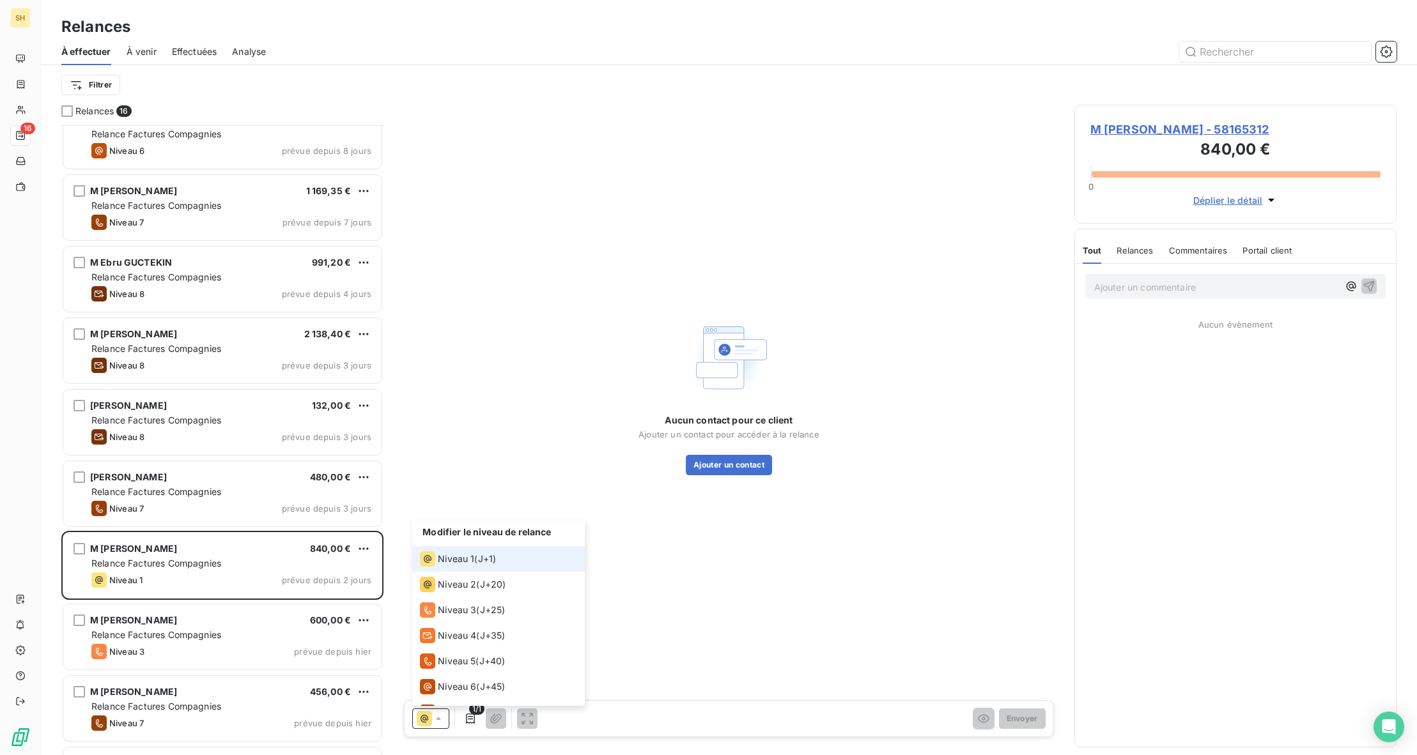
click at [475, 562] on div "Niveau 1 ( J+1 )" at bounding box center [458, 559] width 76 height 15
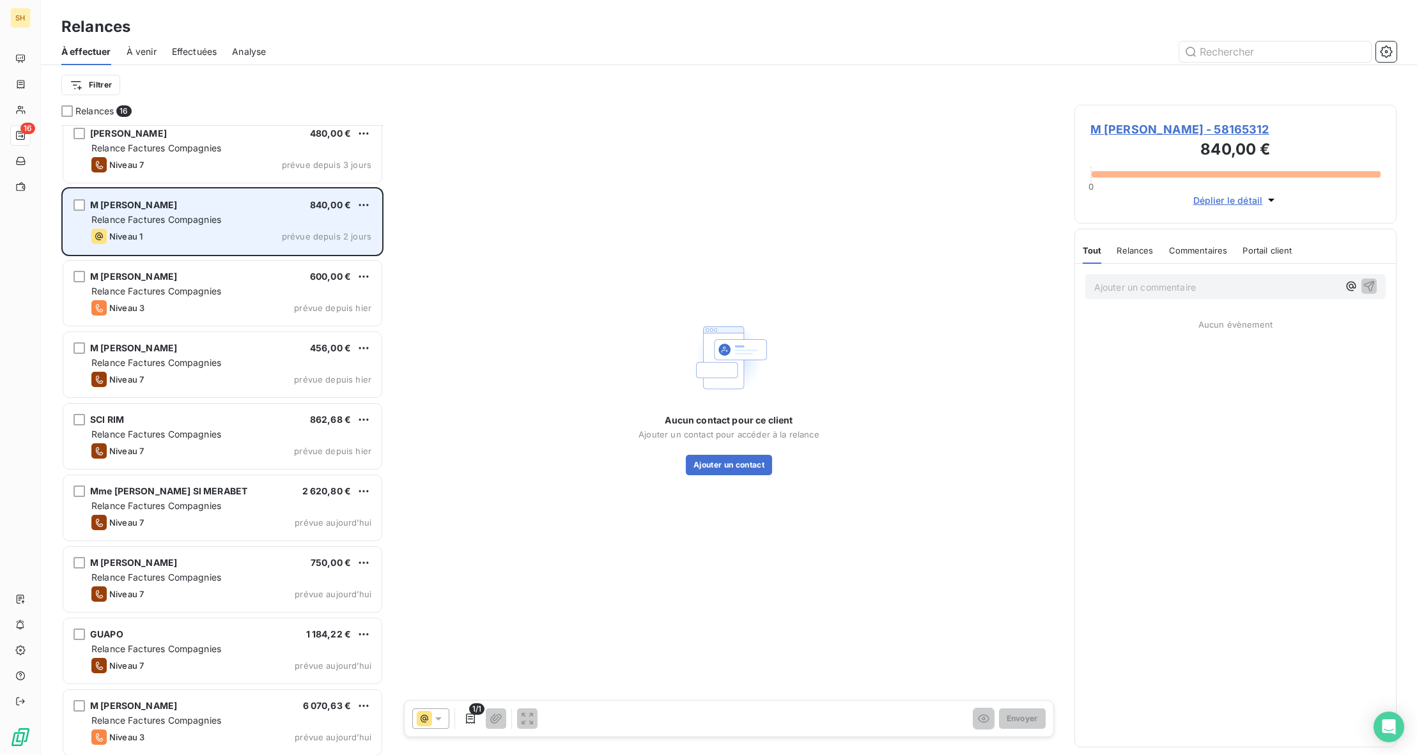
scroll to position [516, 0]
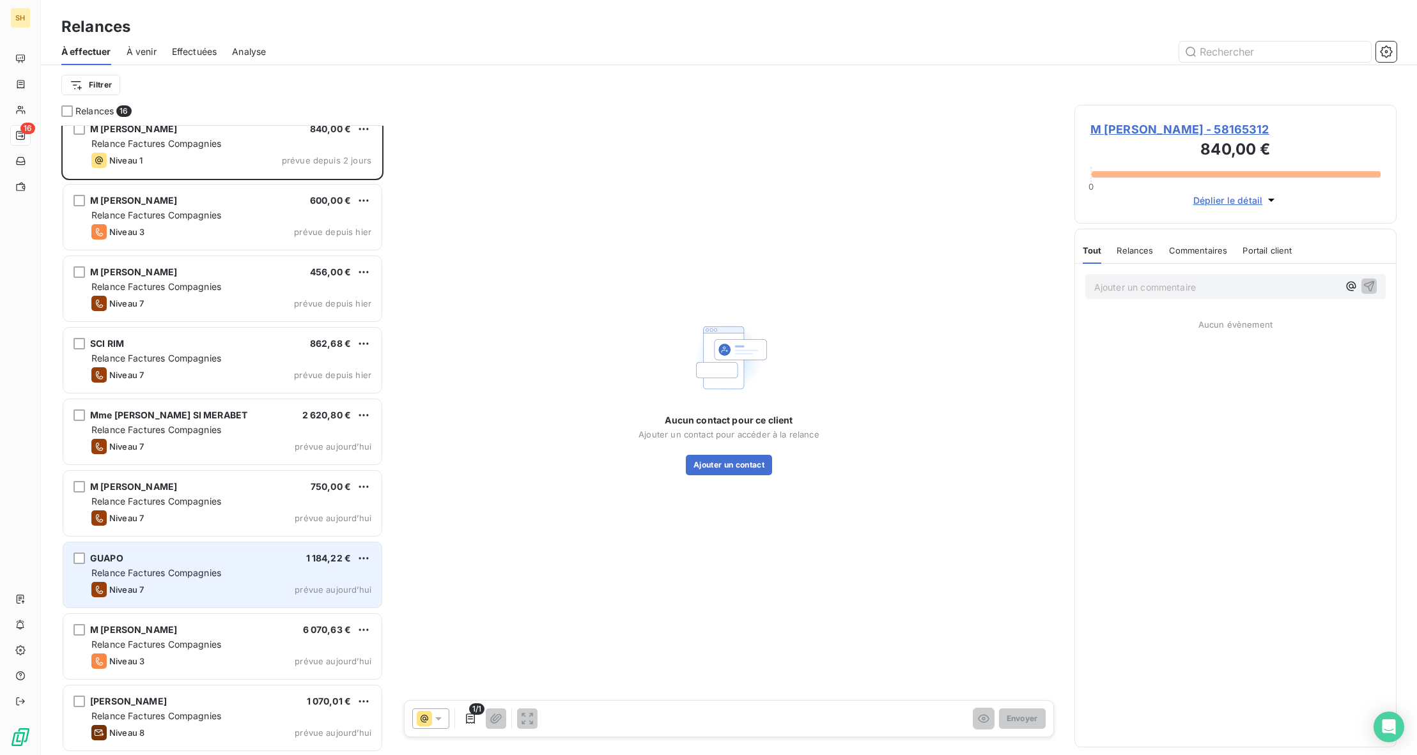
click at [206, 585] on div "Niveau 7 prévue [DATE]" at bounding box center [231, 589] width 280 height 15
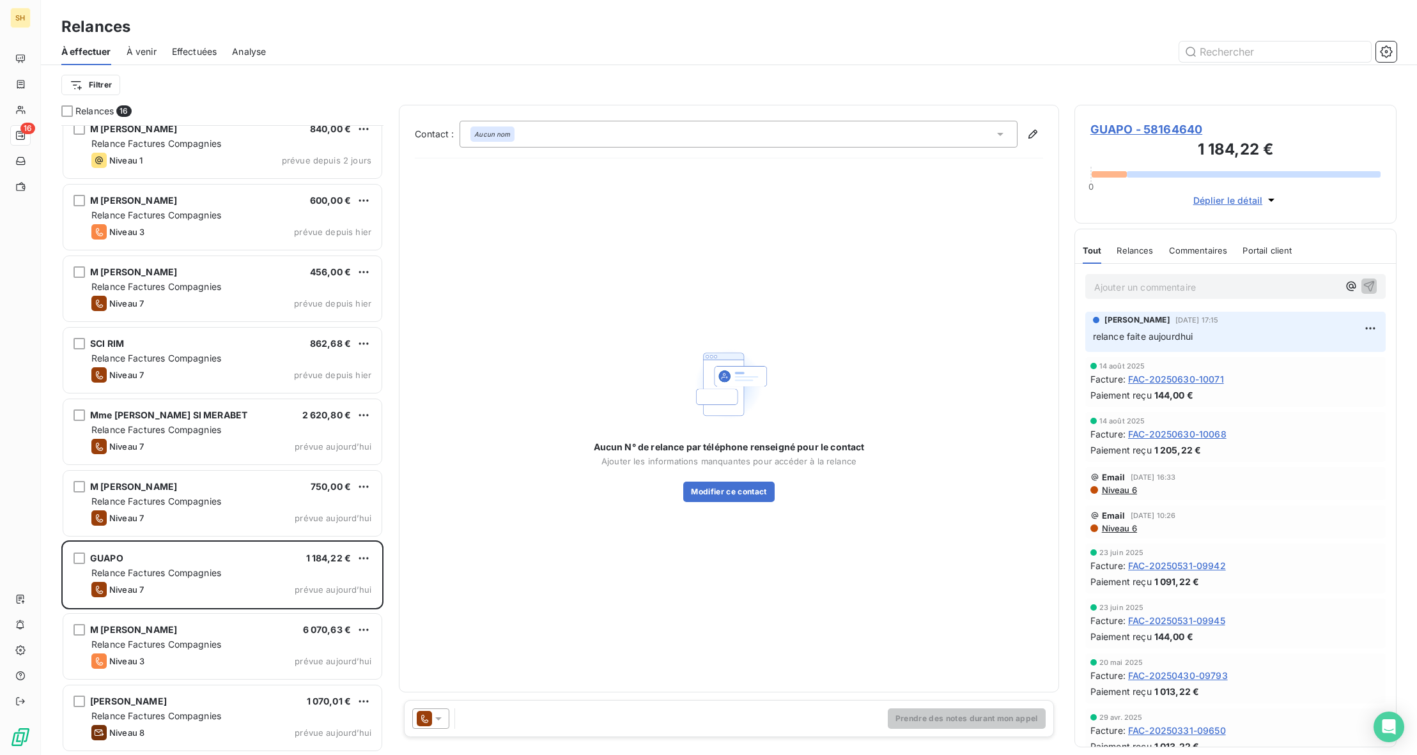
click at [428, 719] on icon at bounding box center [424, 718] width 15 height 15
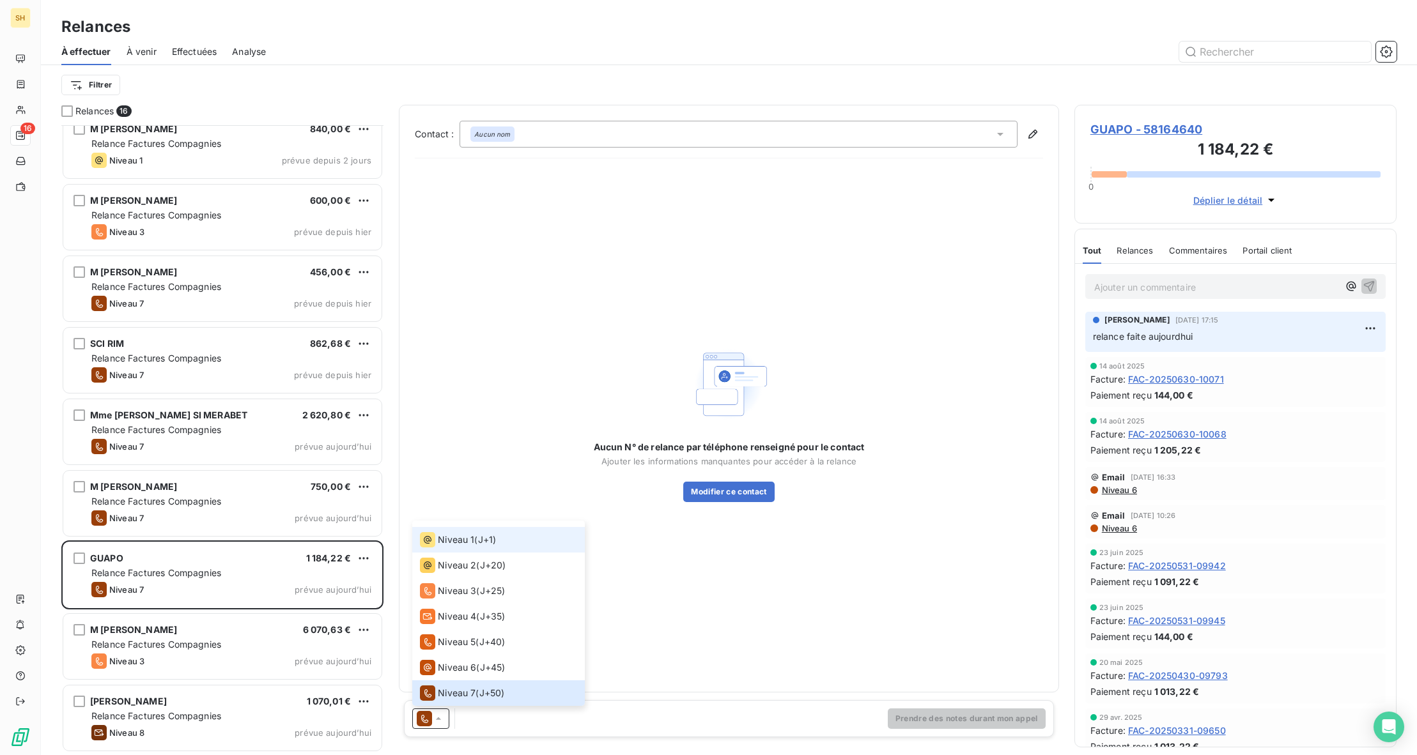
scroll to position [18, 0]
click at [472, 531] on li "Niveau 1 ( J+1 )" at bounding box center [498, 542] width 173 height 26
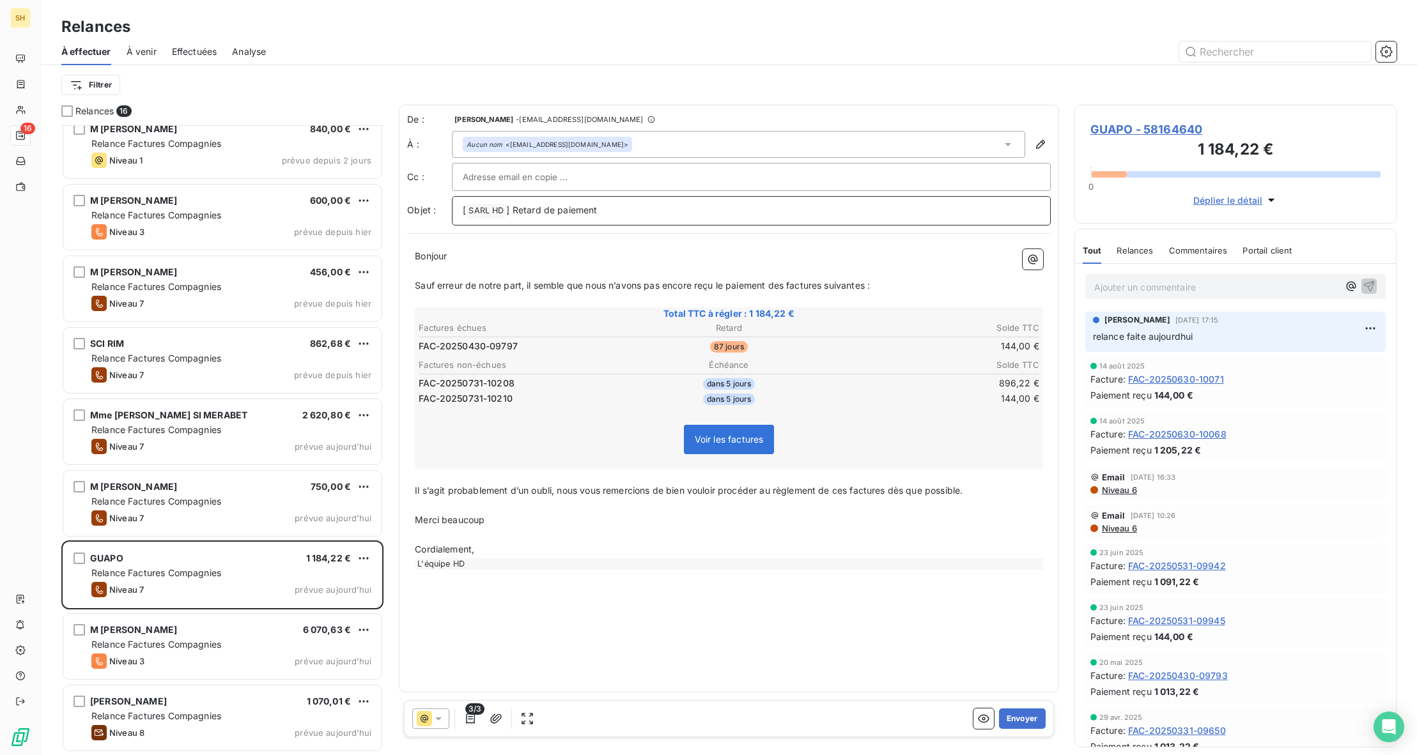
click at [488, 208] on span "SARL HD ﻿" at bounding box center [486, 211] width 39 height 15
drag, startPoint x: 603, startPoint y: 210, endPoint x: 447, endPoint y: 213, distance: 156.0
click at [447, 212] on div "Objet : [ SARL HD ﻿ ] Retard de paiement" at bounding box center [729, 210] width 644 height 29
click at [1017, 716] on button "Envoyer" at bounding box center [1022, 719] width 47 height 20
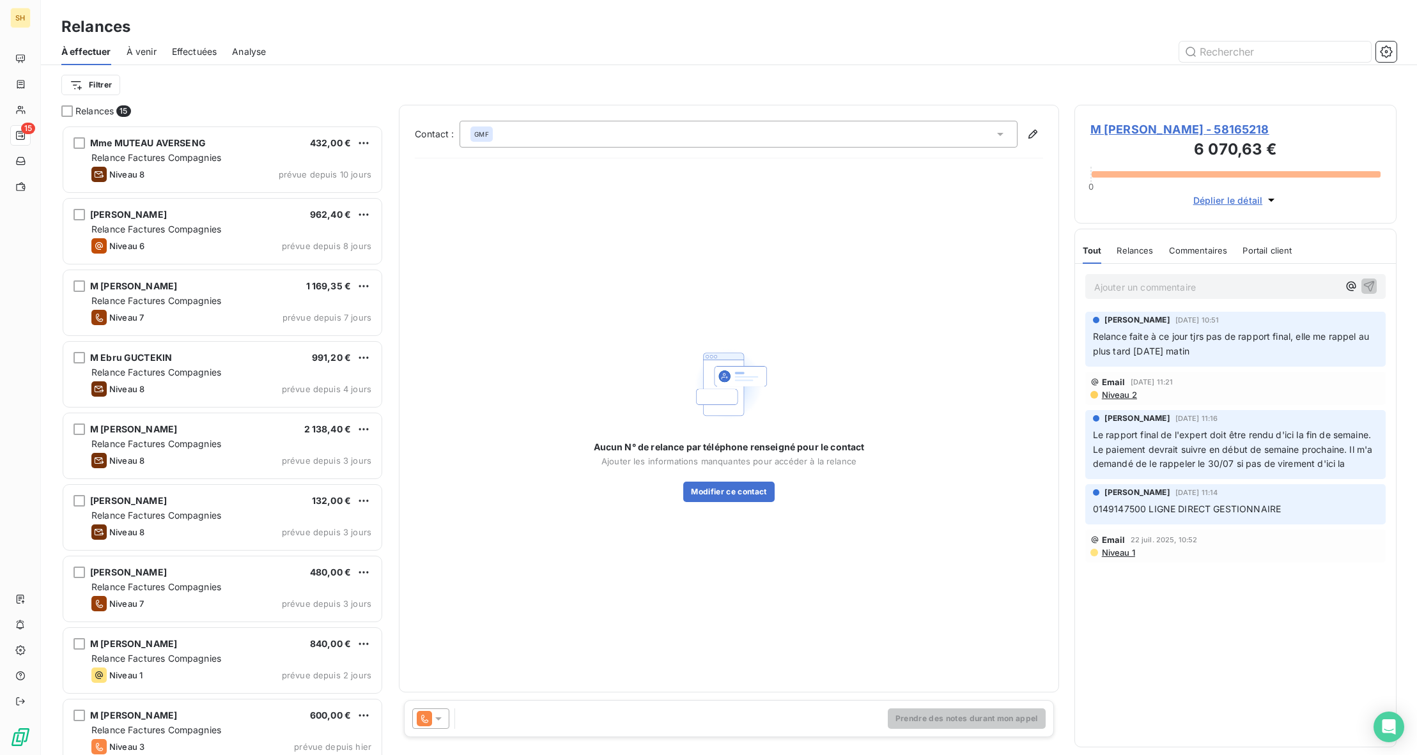
scroll to position [1, 0]
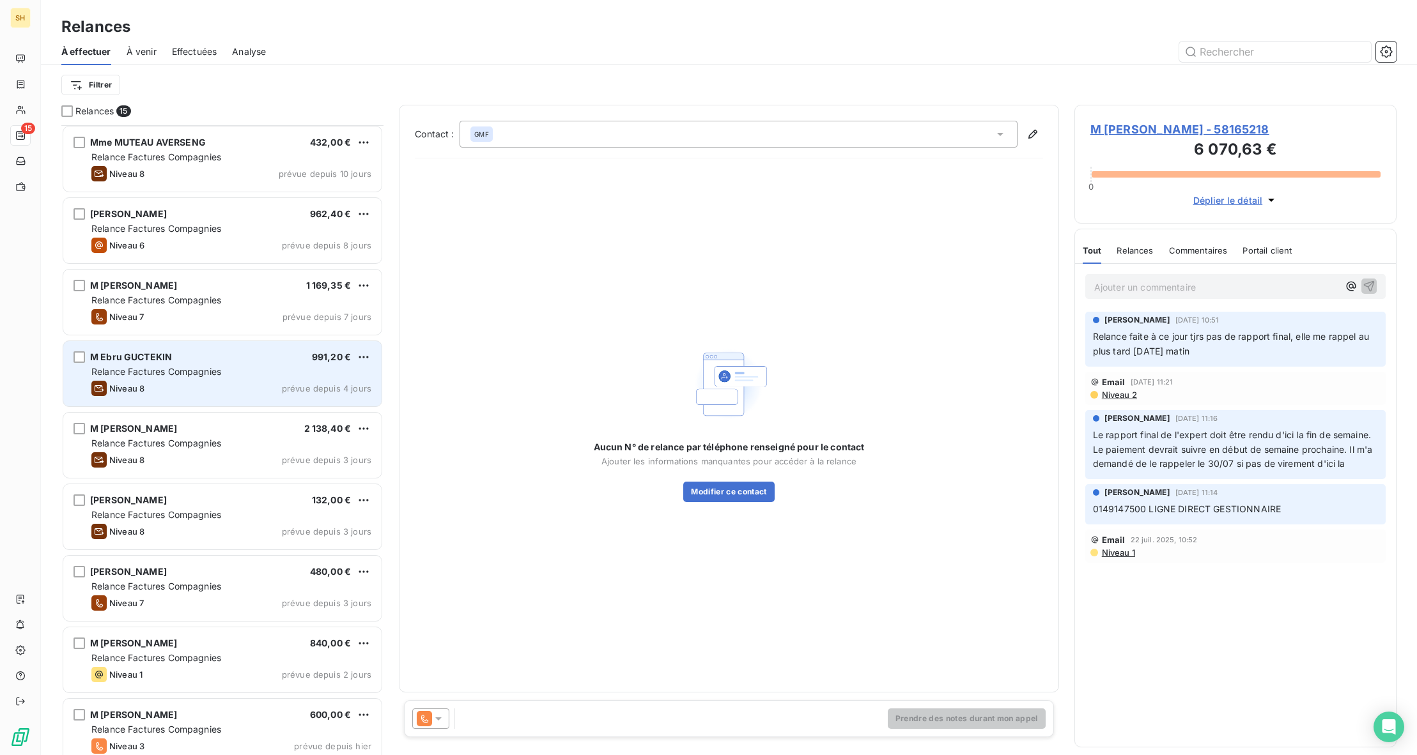
click at [240, 392] on div "Niveau 8 prévue depuis 4 jours" at bounding box center [231, 388] width 280 height 15
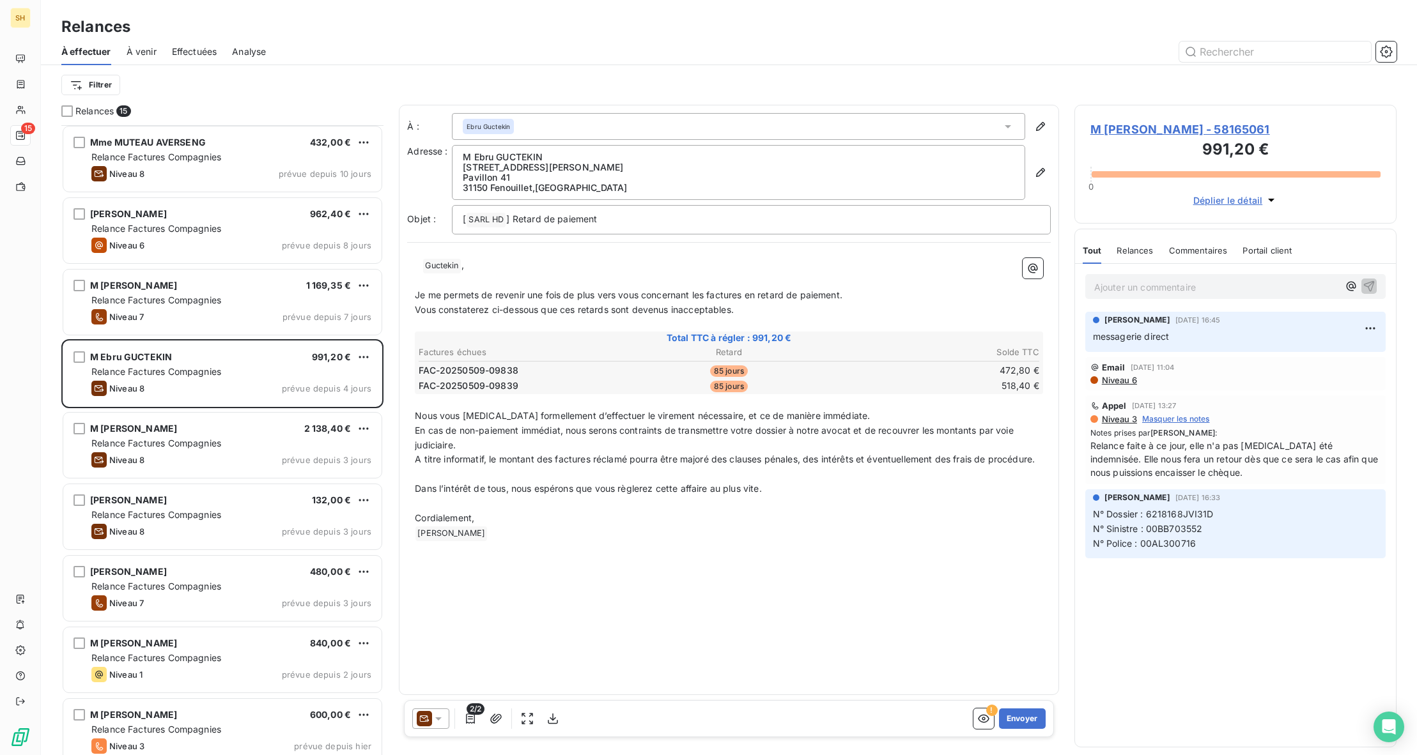
click at [1199, 121] on span "M [PERSON_NAME] - 58165061" at bounding box center [1235, 129] width 290 height 17
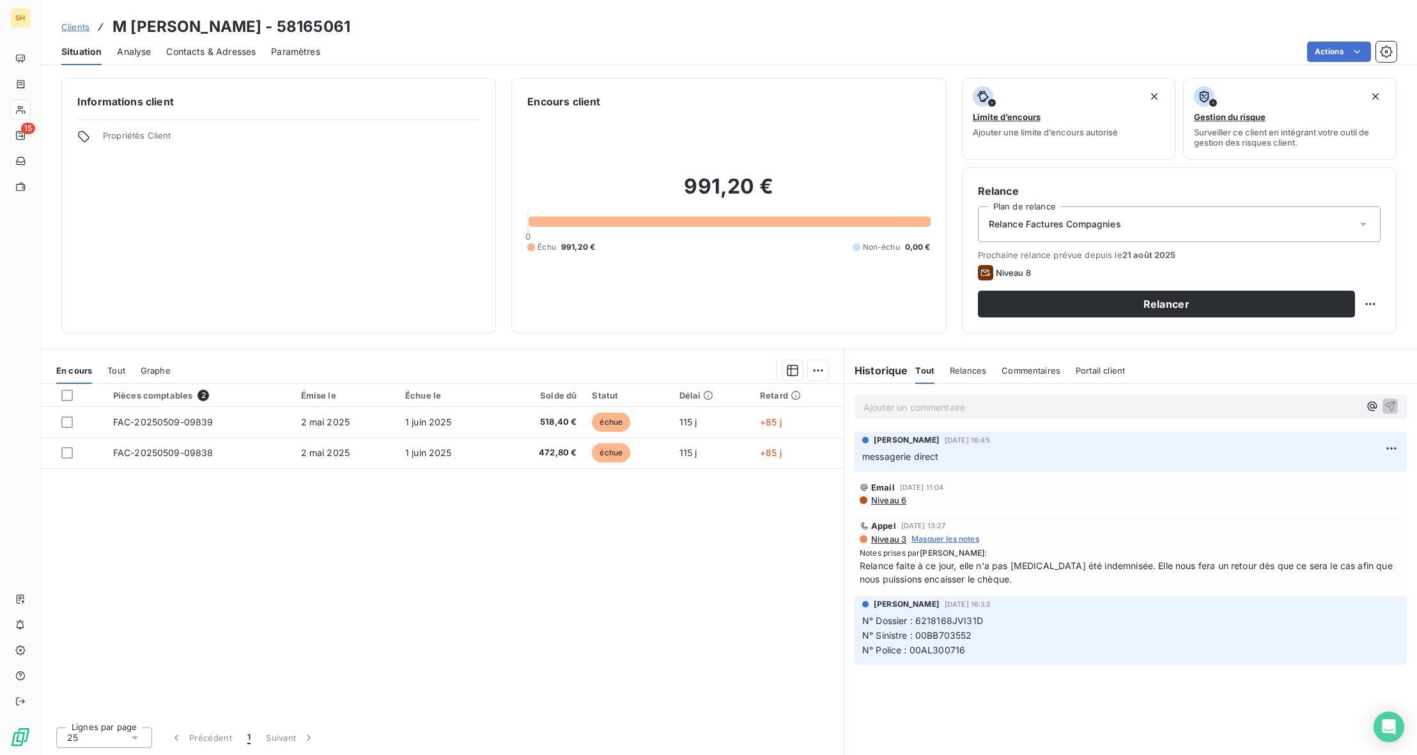
drag, startPoint x: 971, startPoint y: 407, endPoint x: 985, endPoint y: 398, distance: 17.2
click at [977, 402] on p "Ajouter un commentaire ﻿" at bounding box center [1111, 407] width 496 height 16
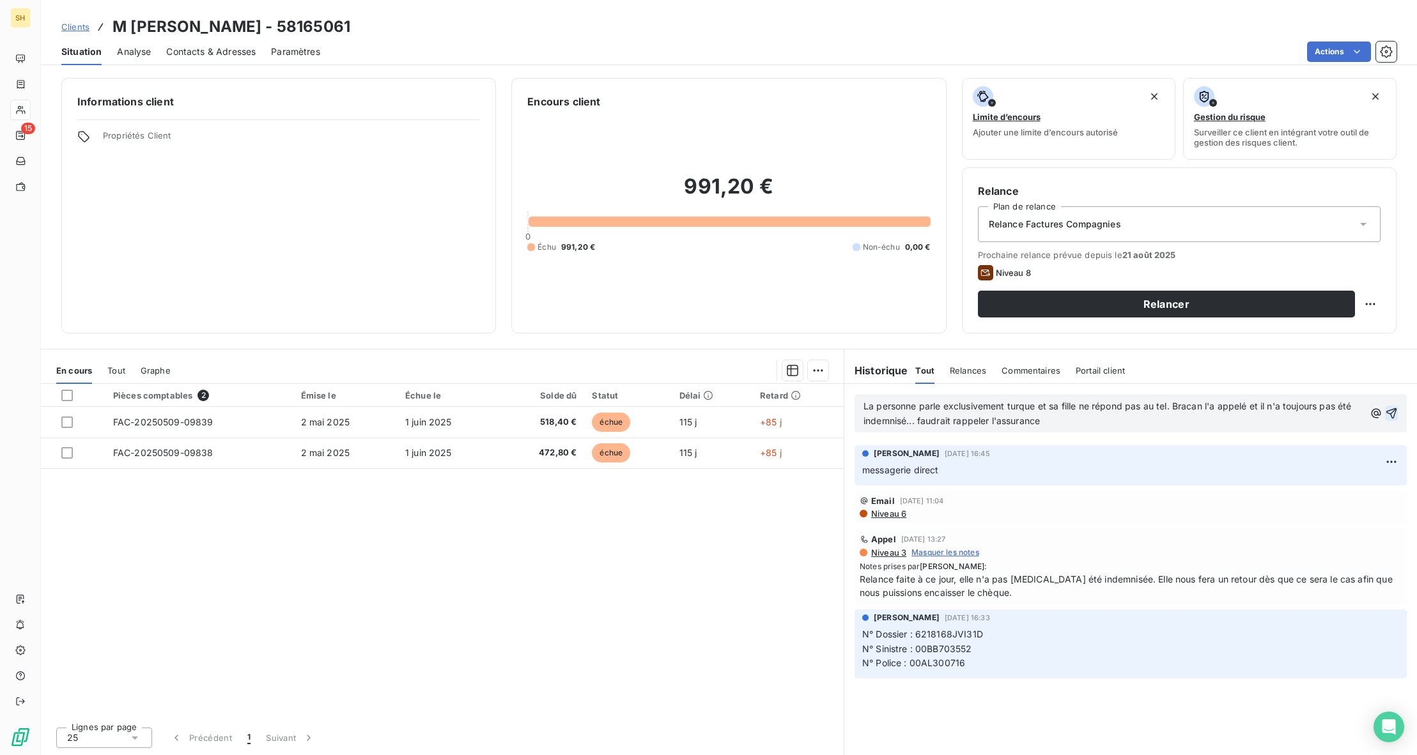
click at [1395, 410] on icon "button" at bounding box center [1391, 413] width 11 height 11
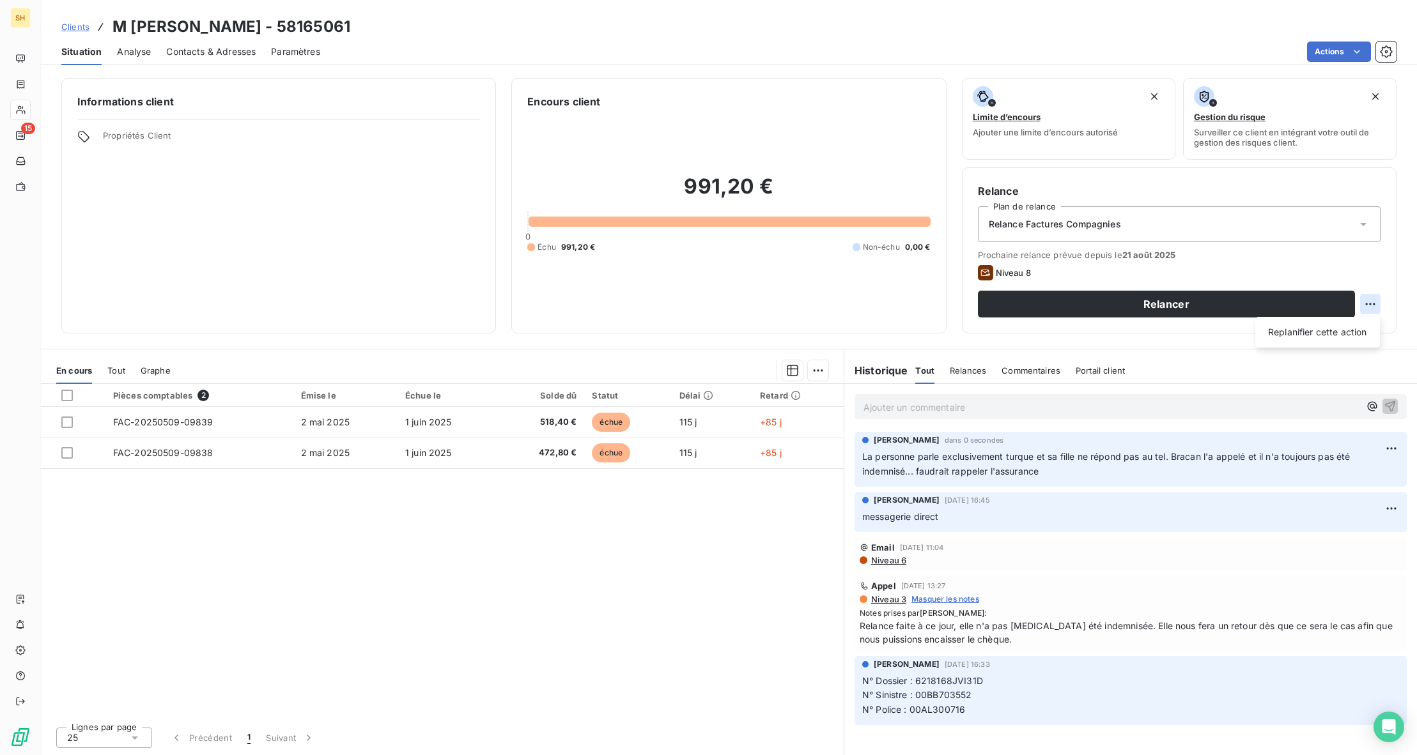
click at [1376, 308] on html "SH 15 Clients M Ebru GUCTEKIN - 58165061 Situation Analyse Contacts & Adresses …" at bounding box center [708, 377] width 1417 height 755
click at [1330, 335] on div "Replanifier cette action" at bounding box center [1317, 332] width 114 height 20
select select "7"
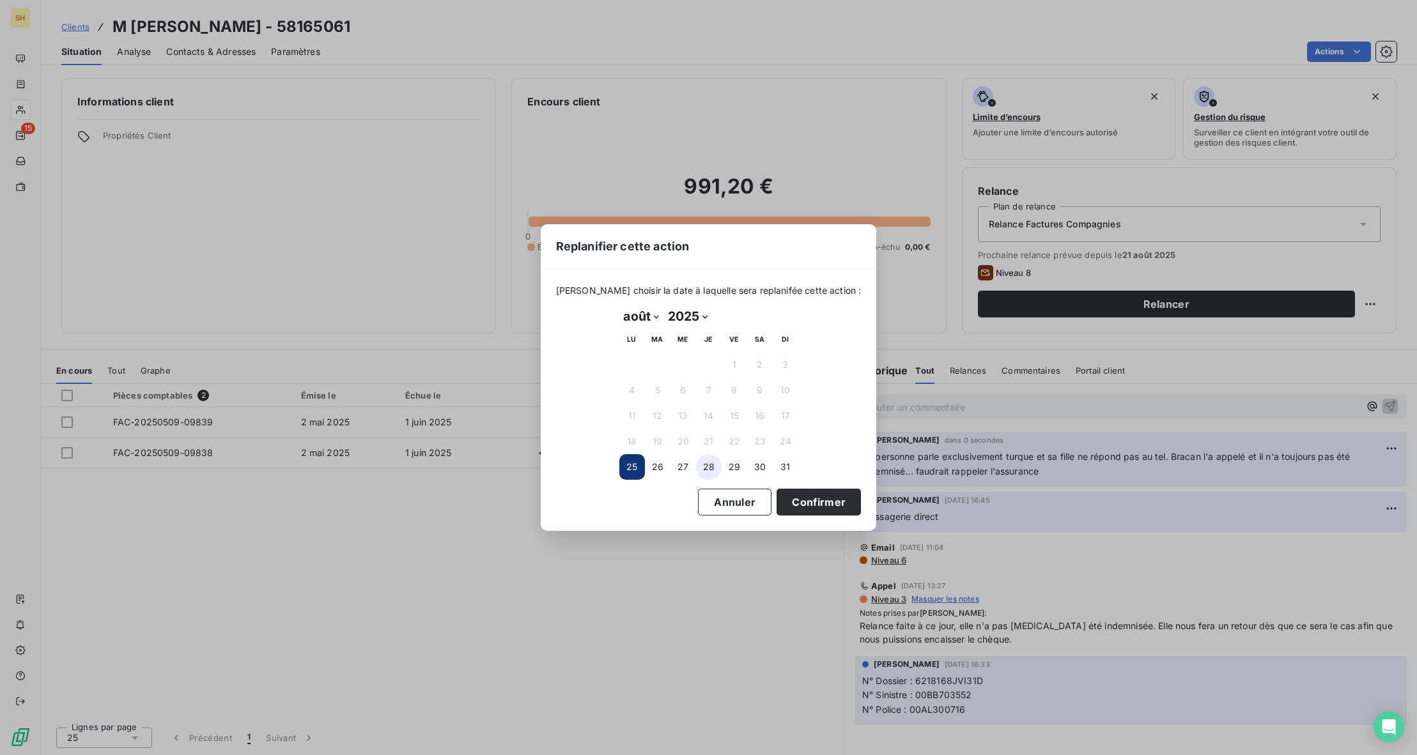
click at [702, 467] on button "28" at bounding box center [709, 467] width 26 height 26
click at [681, 469] on button "27" at bounding box center [683, 467] width 26 height 26
click at [737, 468] on button "29" at bounding box center [735, 467] width 26 height 26
click at [807, 502] on button "Confirmer" at bounding box center [818, 502] width 84 height 27
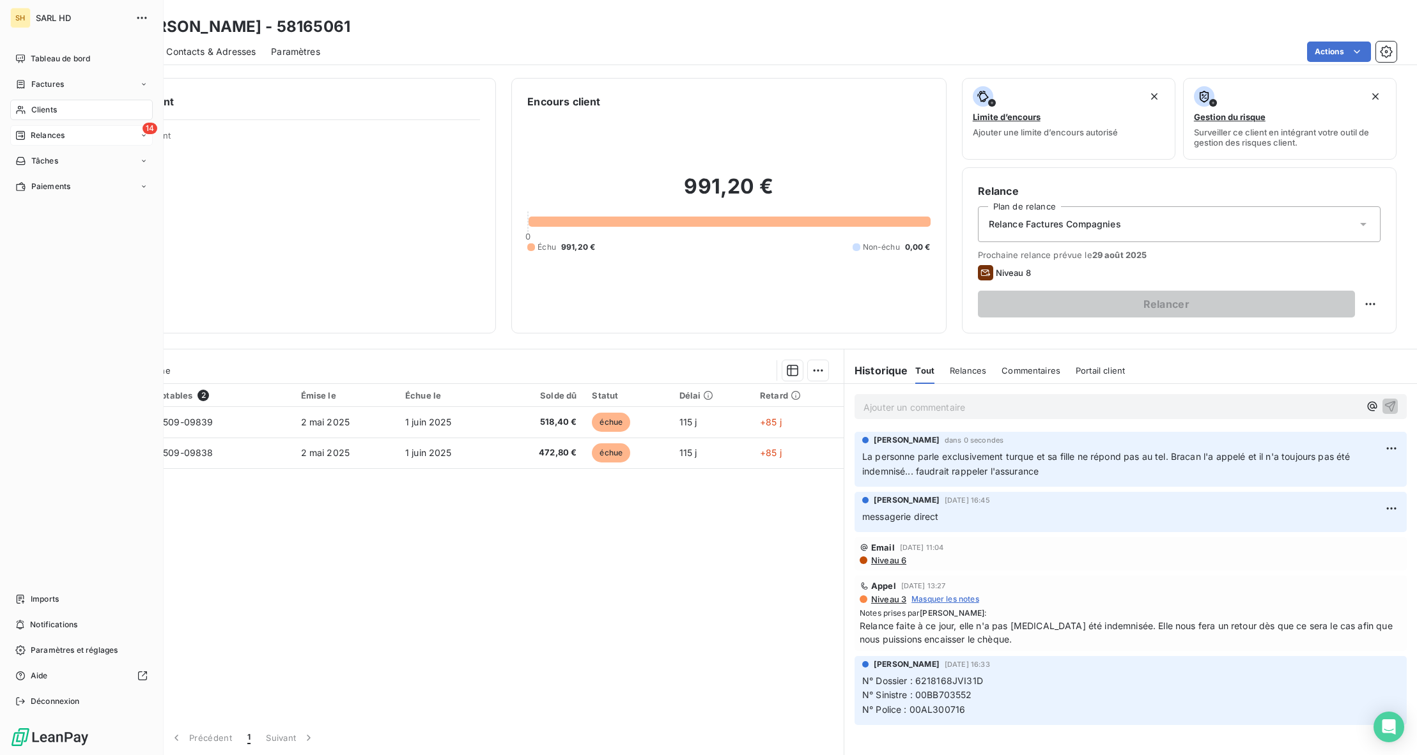
click at [29, 139] on div "Relances" at bounding box center [39, 136] width 49 height 12
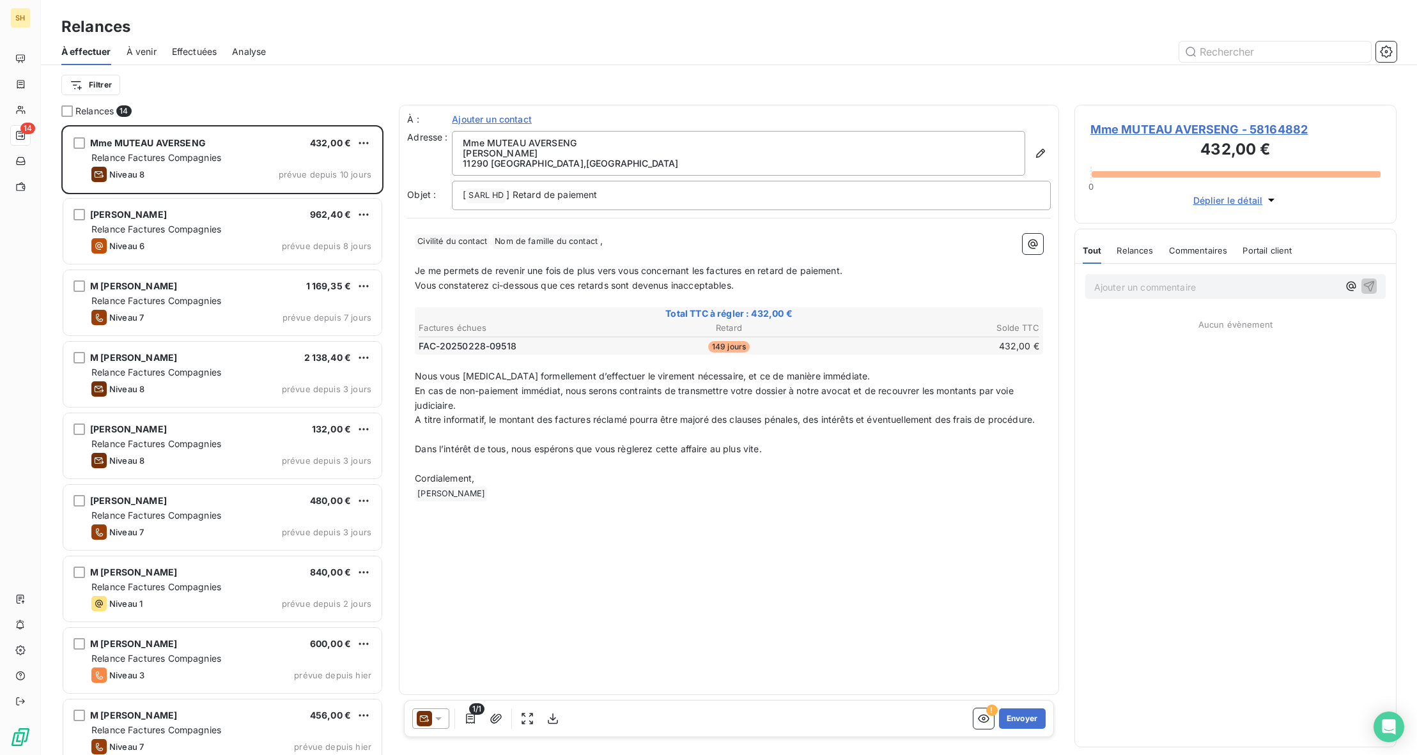
scroll to position [1, 0]
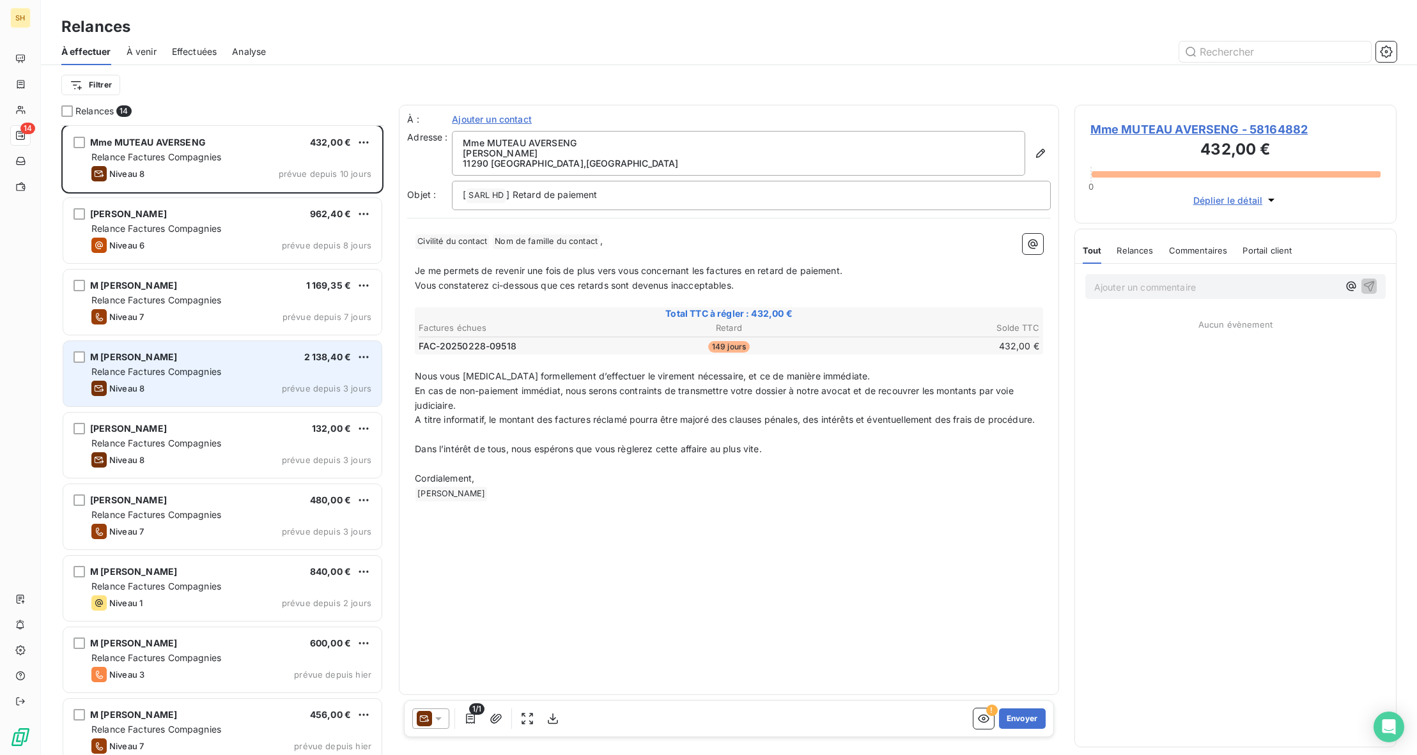
click at [208, 377] on span "Relance Factures Compagnies" at bounding box center [156, 371] width 130 height 11
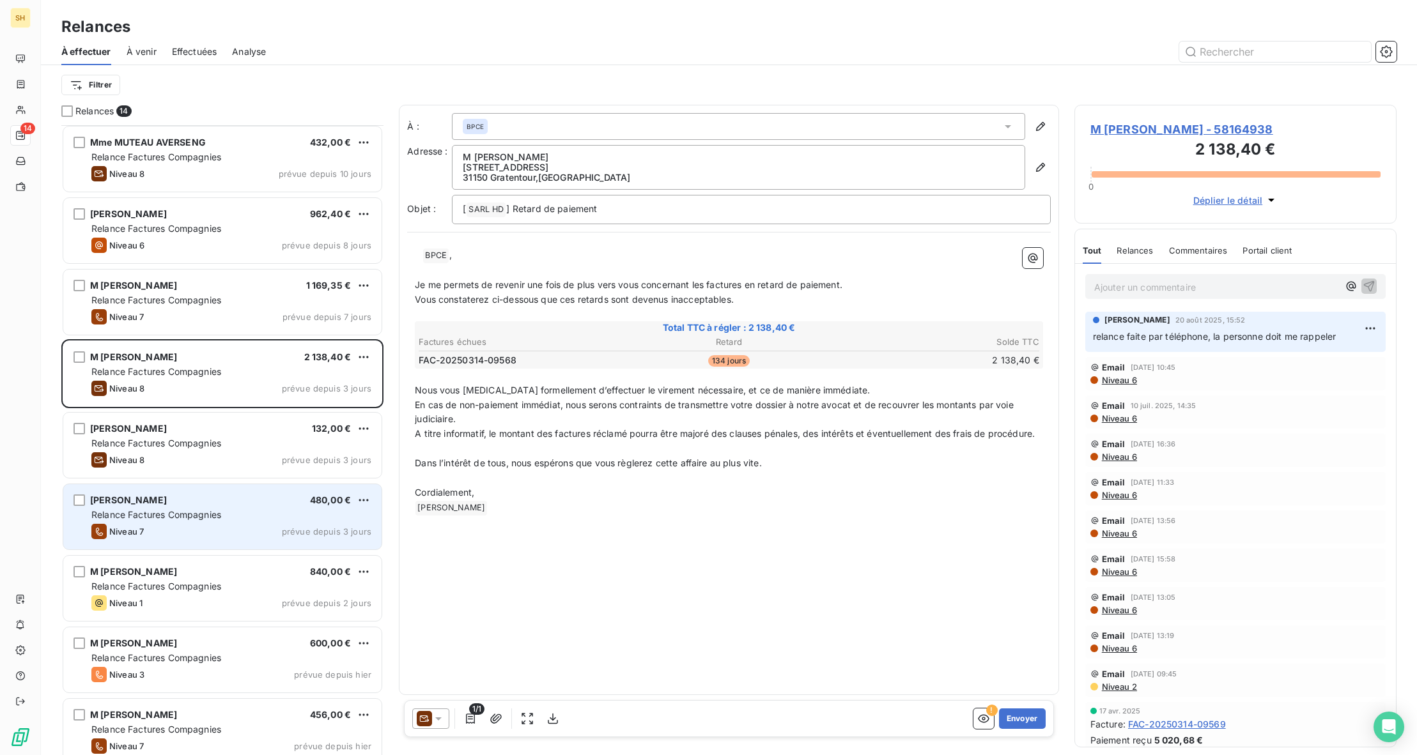
click at [238, 502] on div "[PERSON_NAME] 480,00 €" at bounding box center [231, 501] width 280 height 12
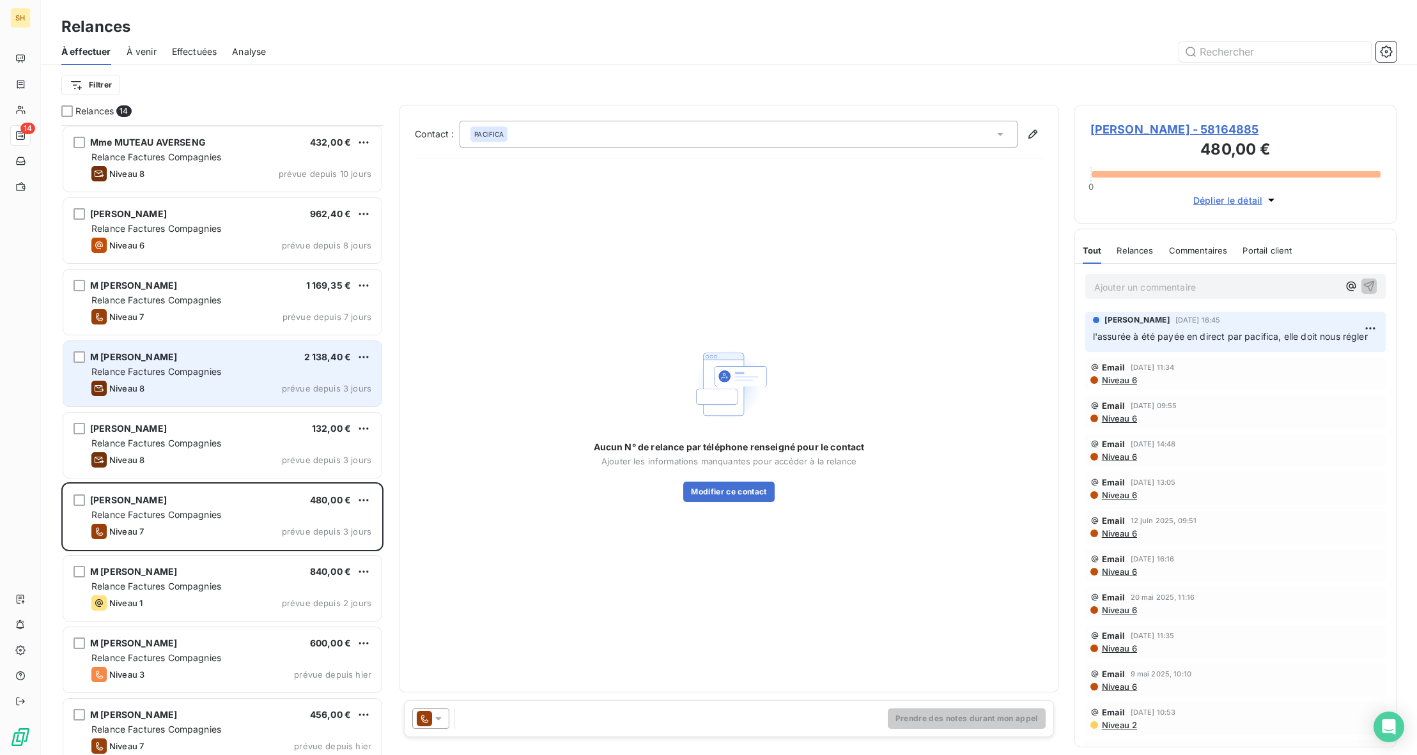
click at [205, 367] on span "Relance Factures Compagnies" at bounding box center [156, 371] width 130 height 11
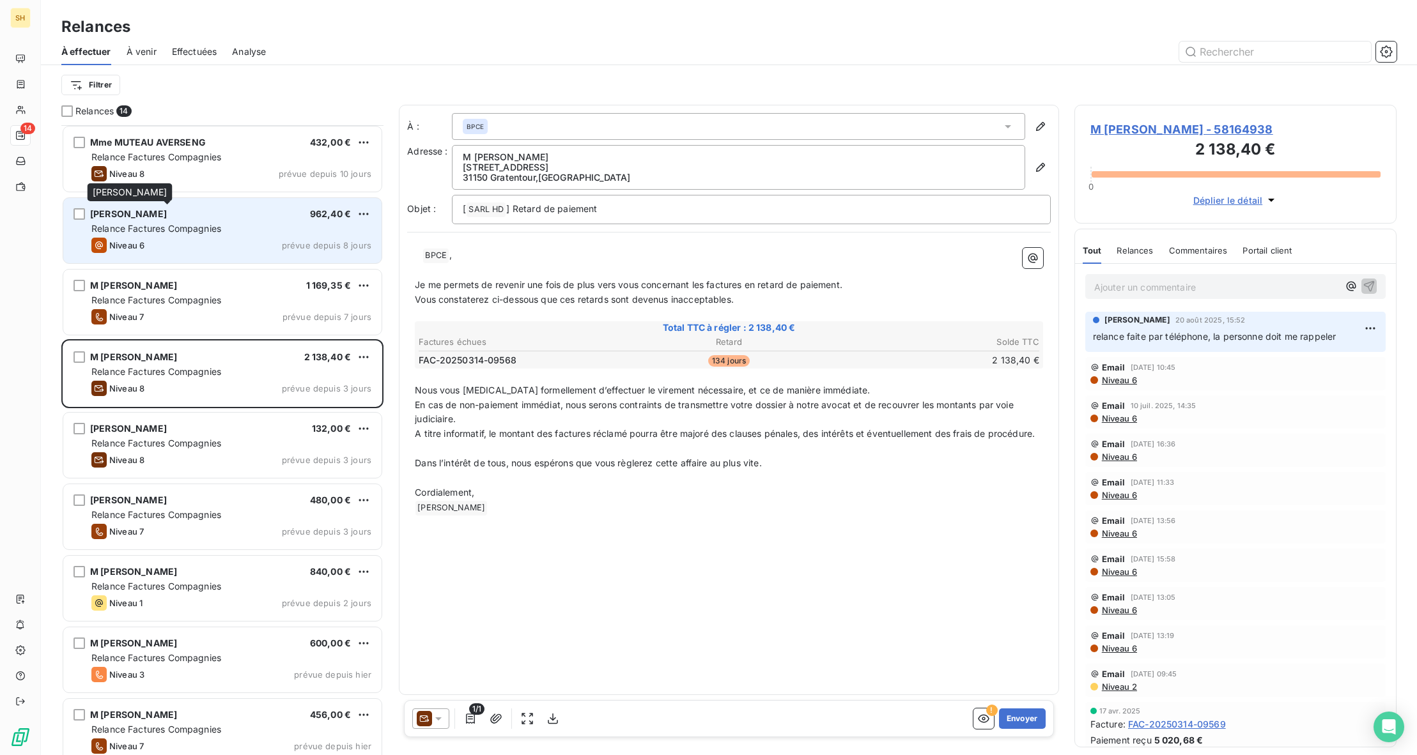
click at [167, 210] on span "[PERSON_NAME]" at bounding box center [128, 213] width 77 height 11
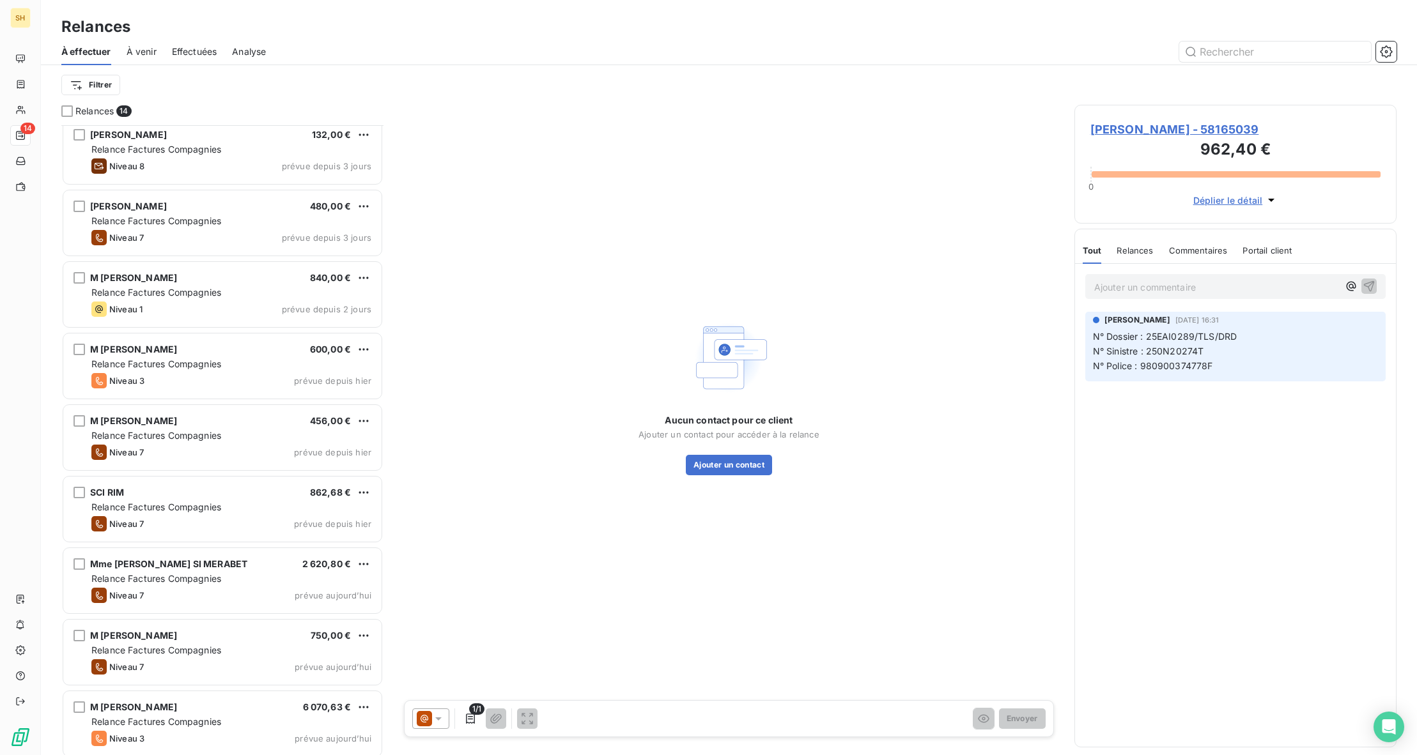
scroll to position [373, 0]
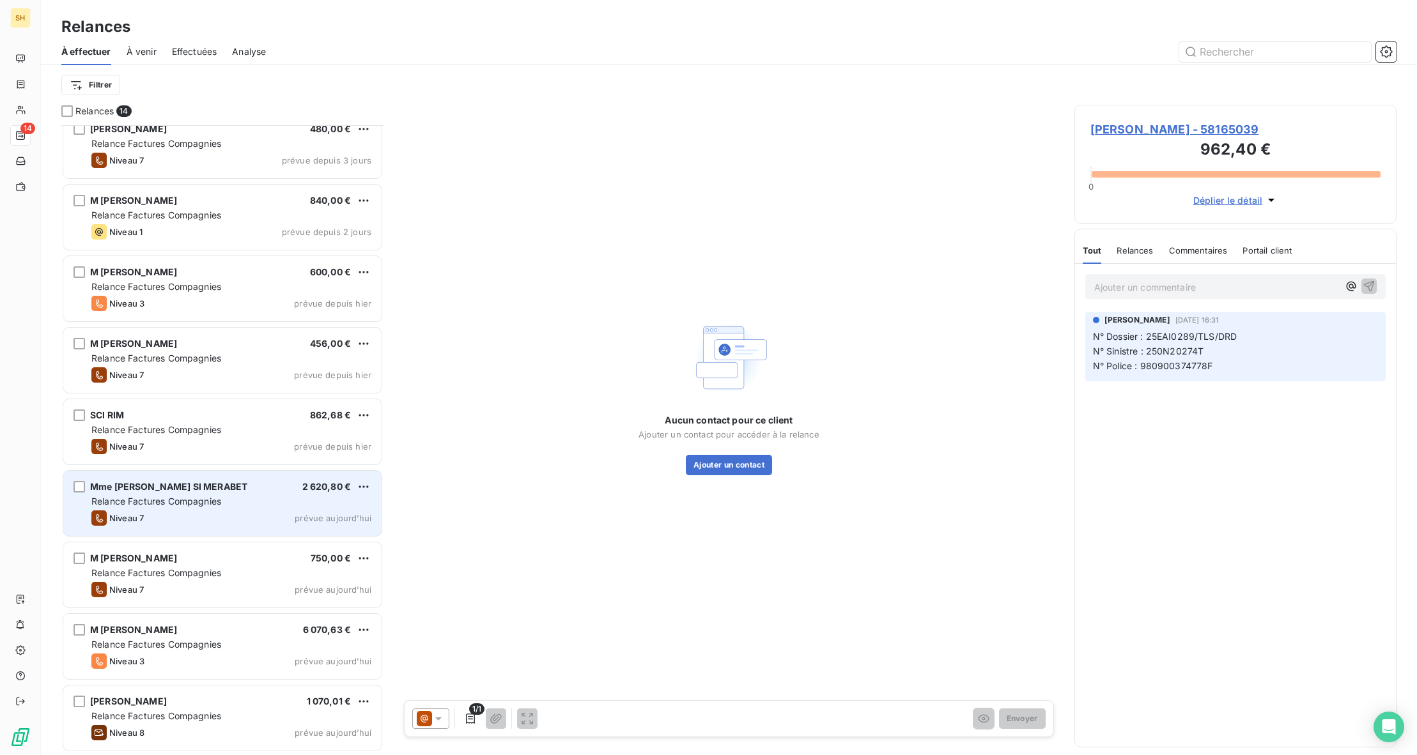
click at [258, 521] on div "Niveau 7 prévue [DATE]" at bounding box center [231, 518] width 280 height 15
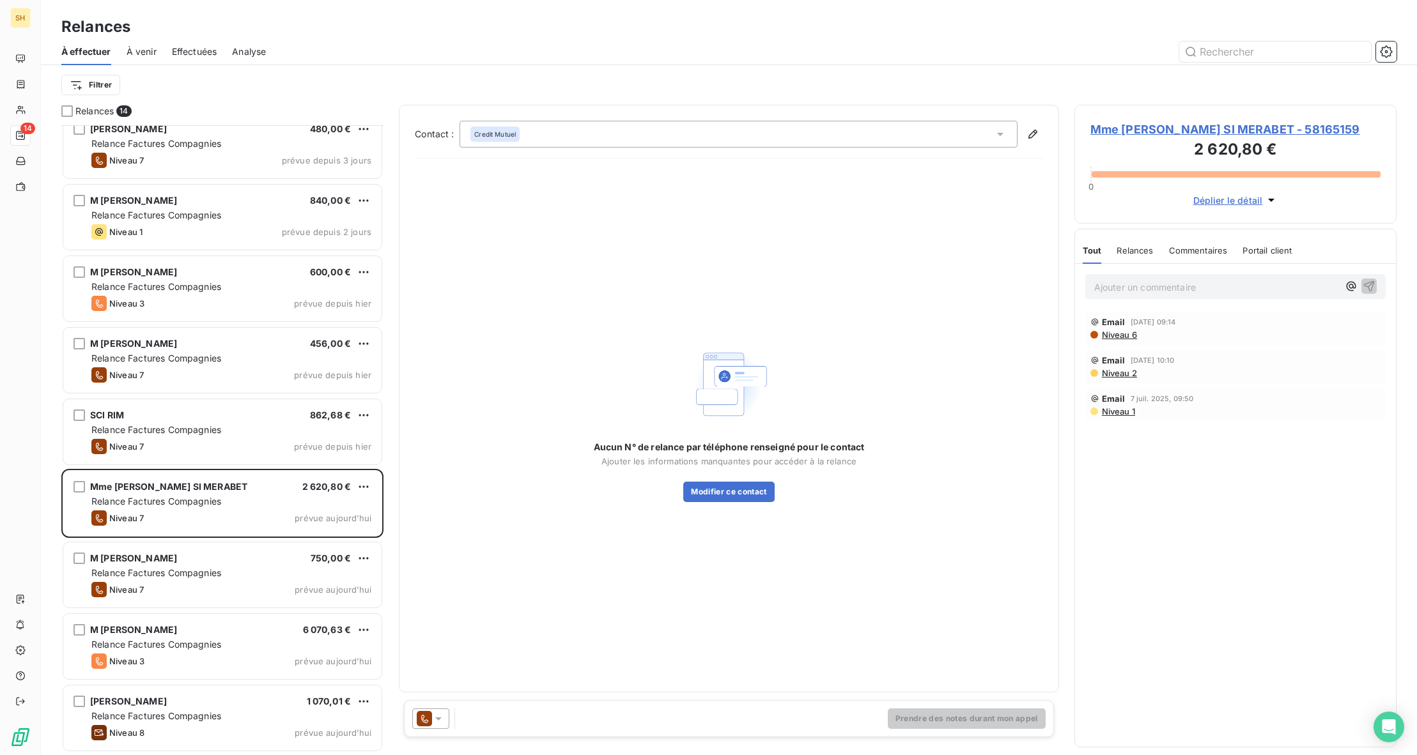
click at [1168, 125] on span "Mme [PERSON_NAME] SI MERABET - 58165159" at bounding box center [1235, 129] width 290 height 17
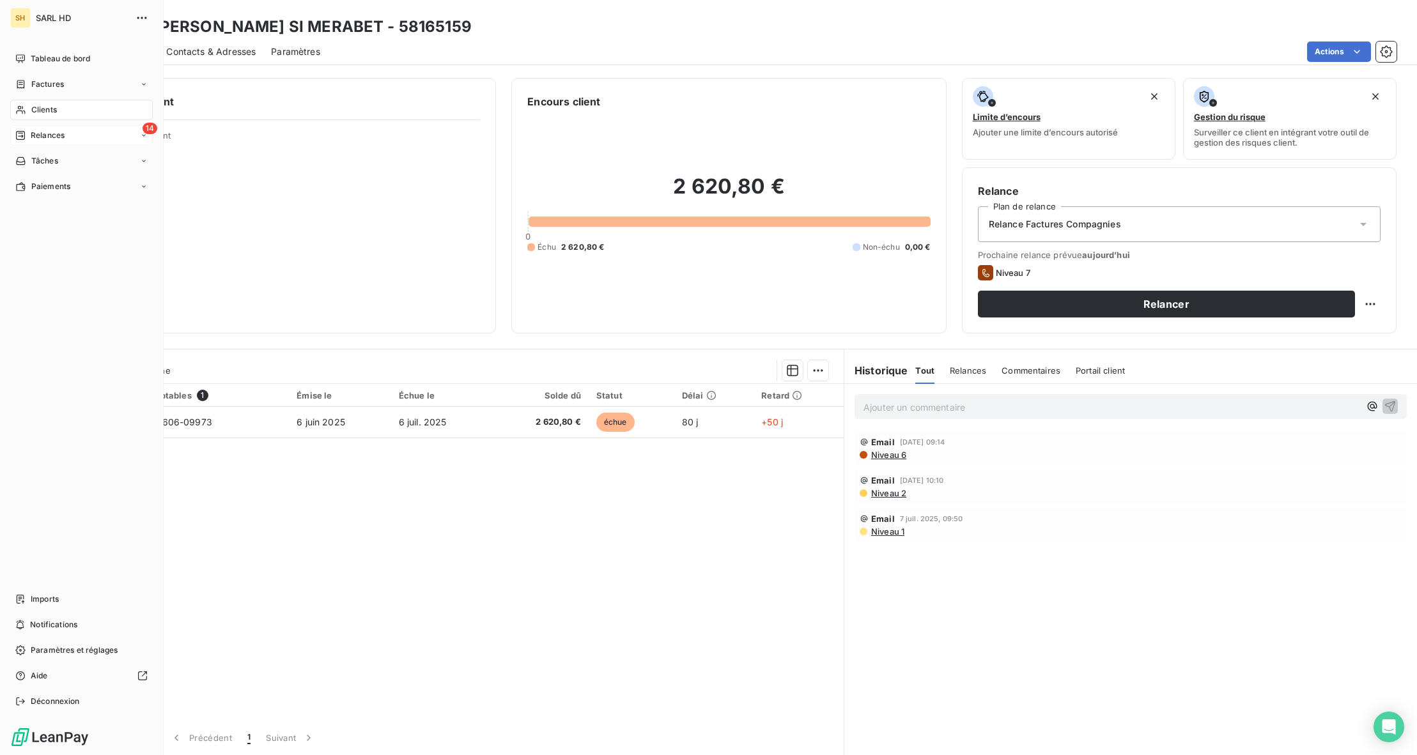
click at [82, 132] on div "14 Relances" at bounding box center [81, 135] width 143 height 20
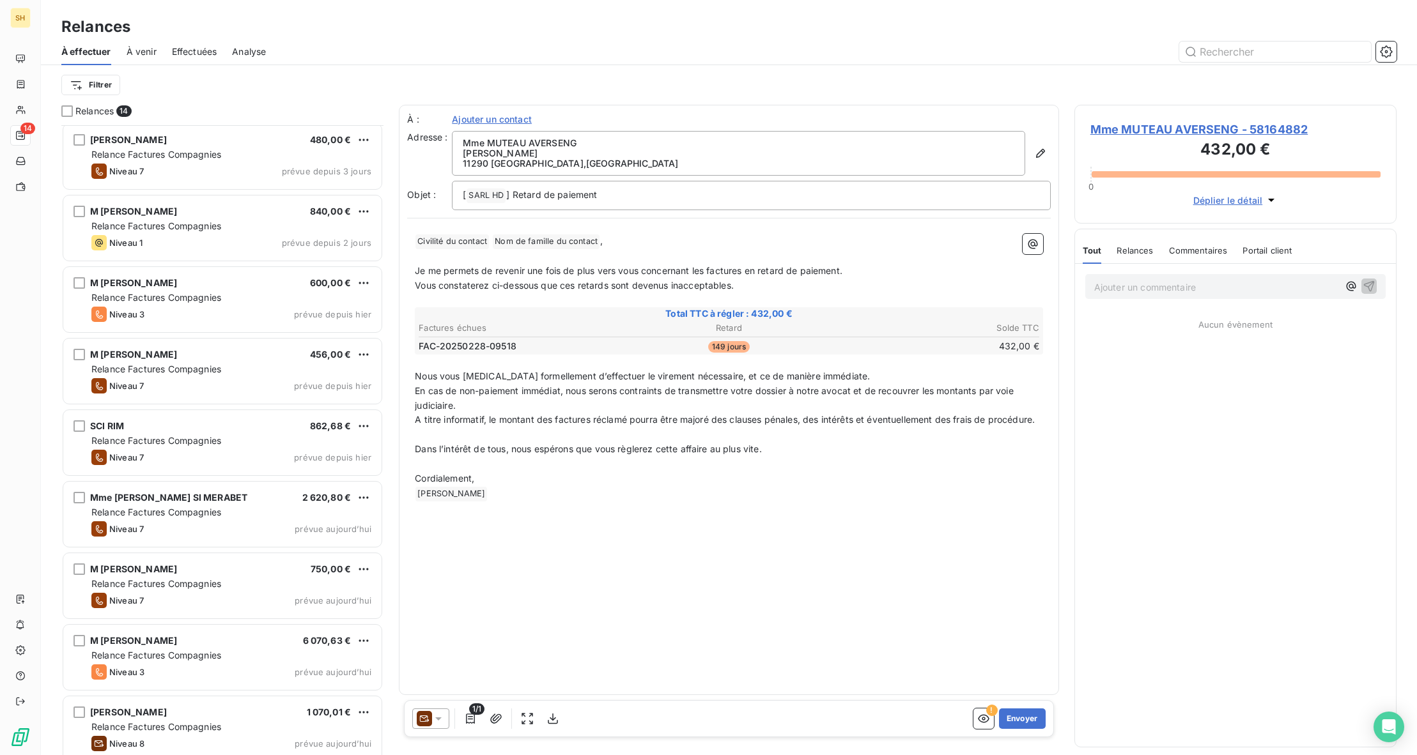
scroll to position [373, 0]
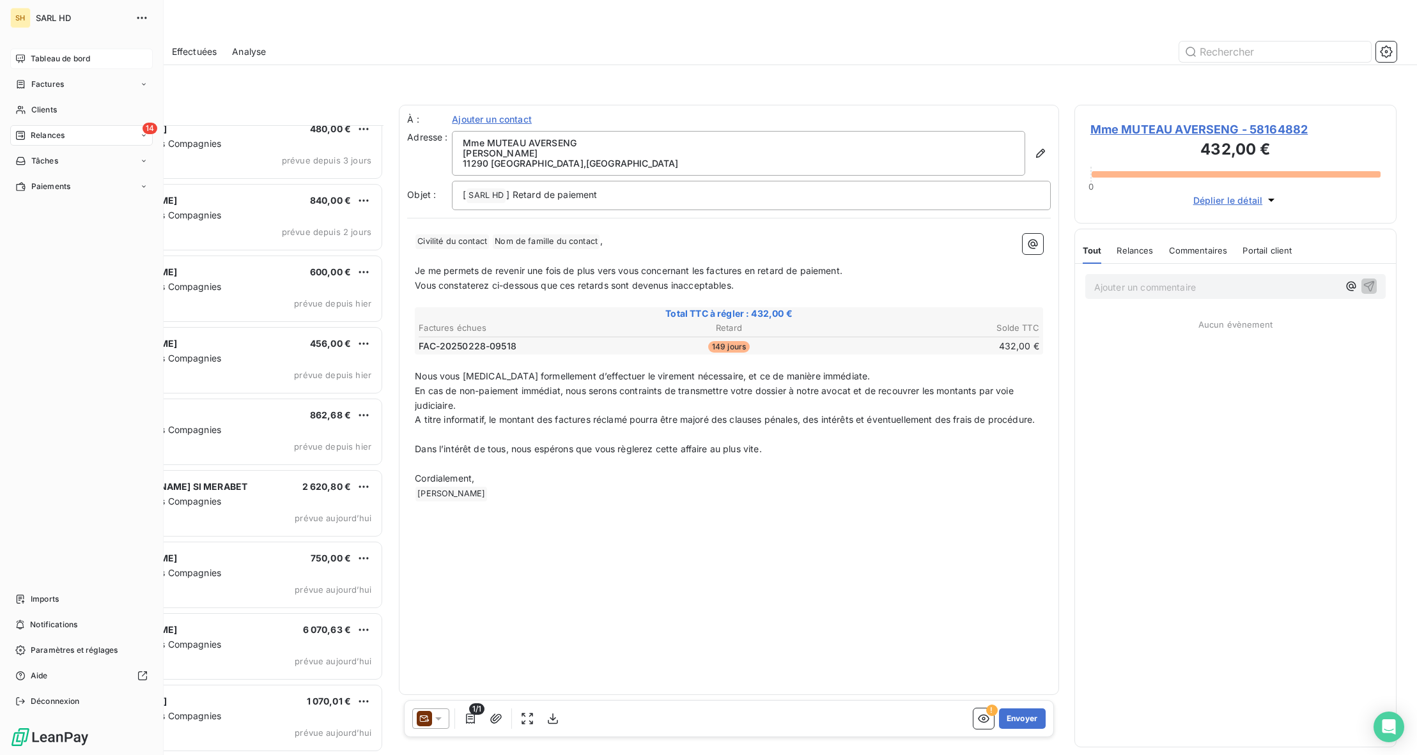
click at [35, 63] on span "Tableau de bord" at bounding box center [60, 59] width 59 height 12
